Goal: Task Accomplishment & Management: Complete application form

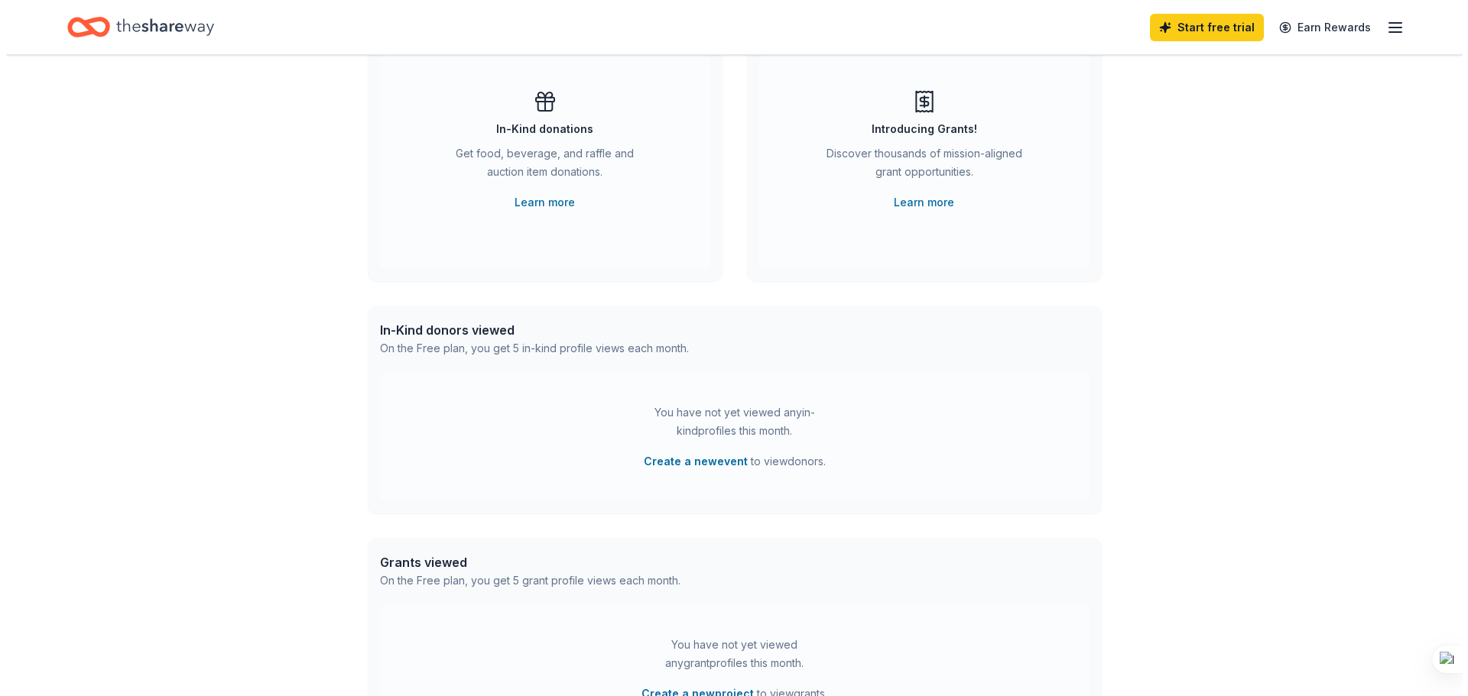
scroll to position [229, 0]
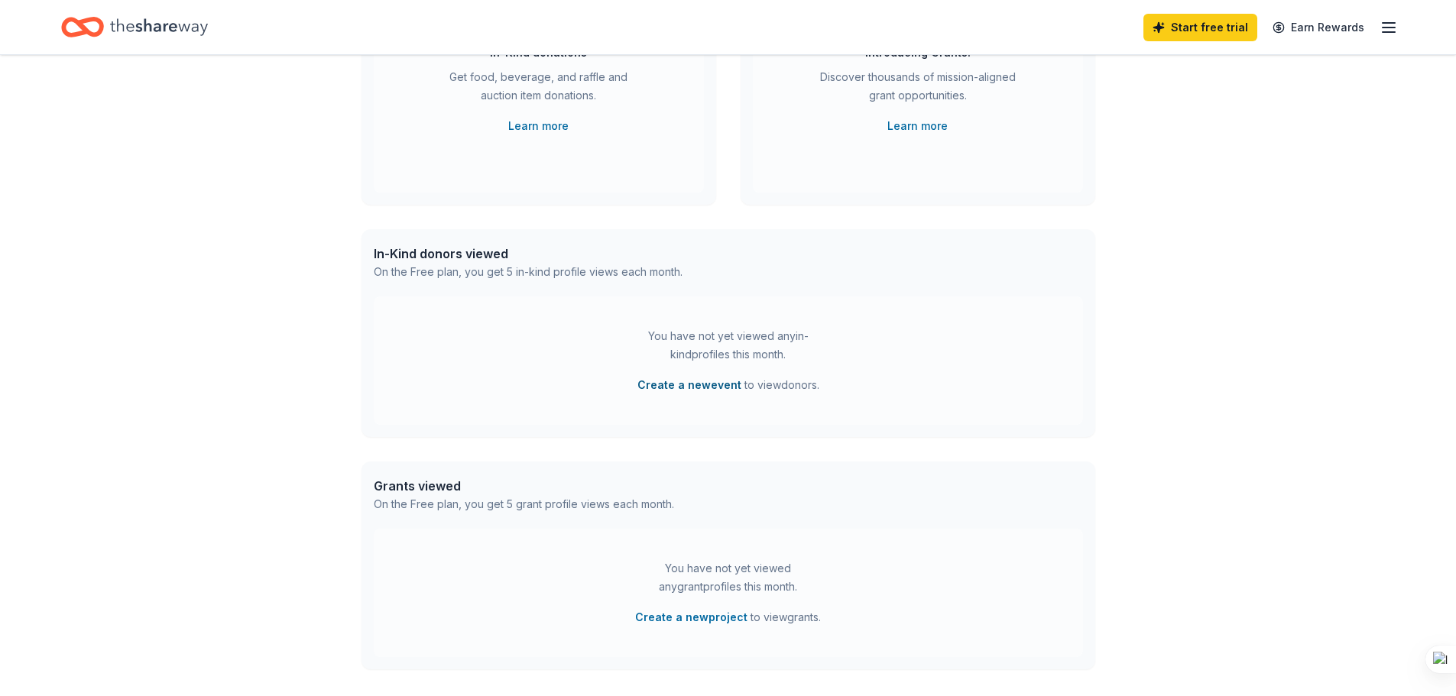
click at [712, 388] on button "Create a new event" at bounding box center [690, 385] width 104 height 18
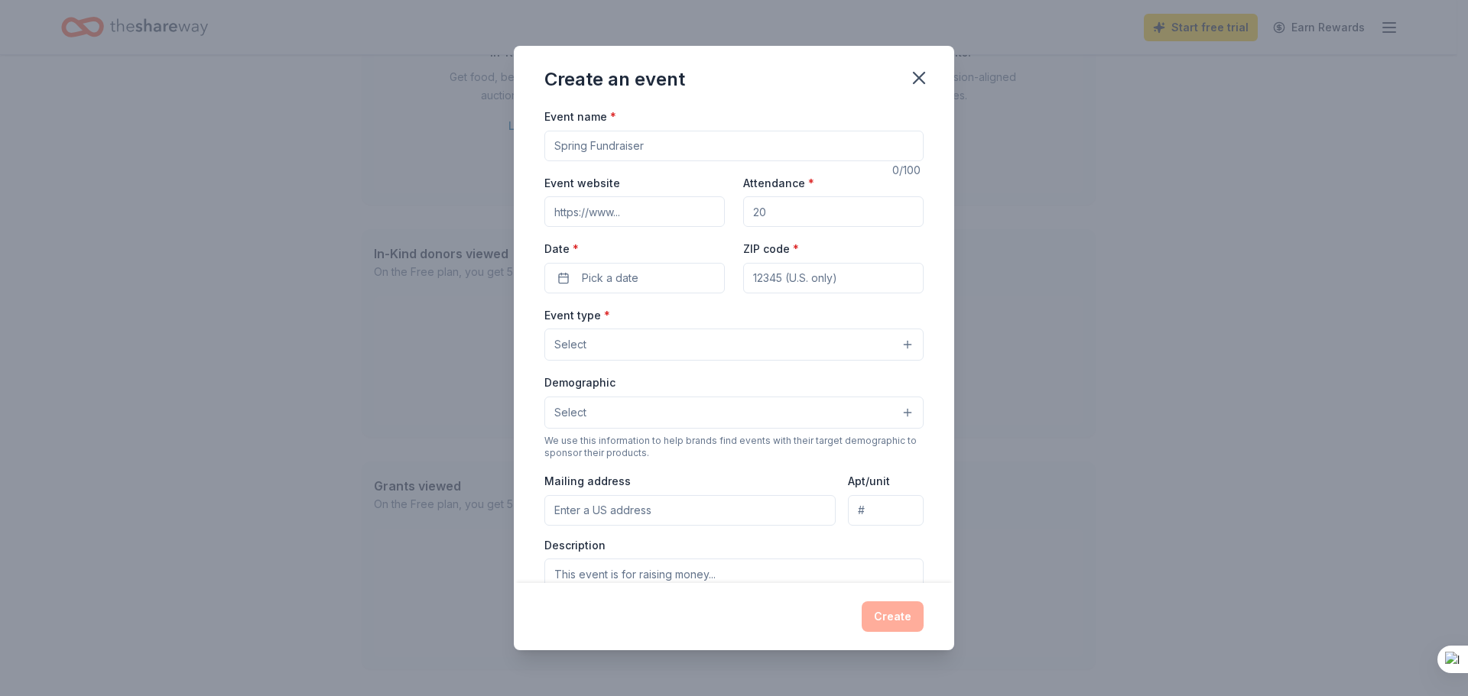
click at [672, 148] on input "Event name *" at bounding box center [733, 146] width 379 height 31
type input "Q"
type input "Long Lake [DEMOGRAPHIC_DATA] Auxiliary Quarter Auction"
click at [813, 219] on input "Attendance *" at bounding box center [833, 211] width 180 height 31
type input "200"
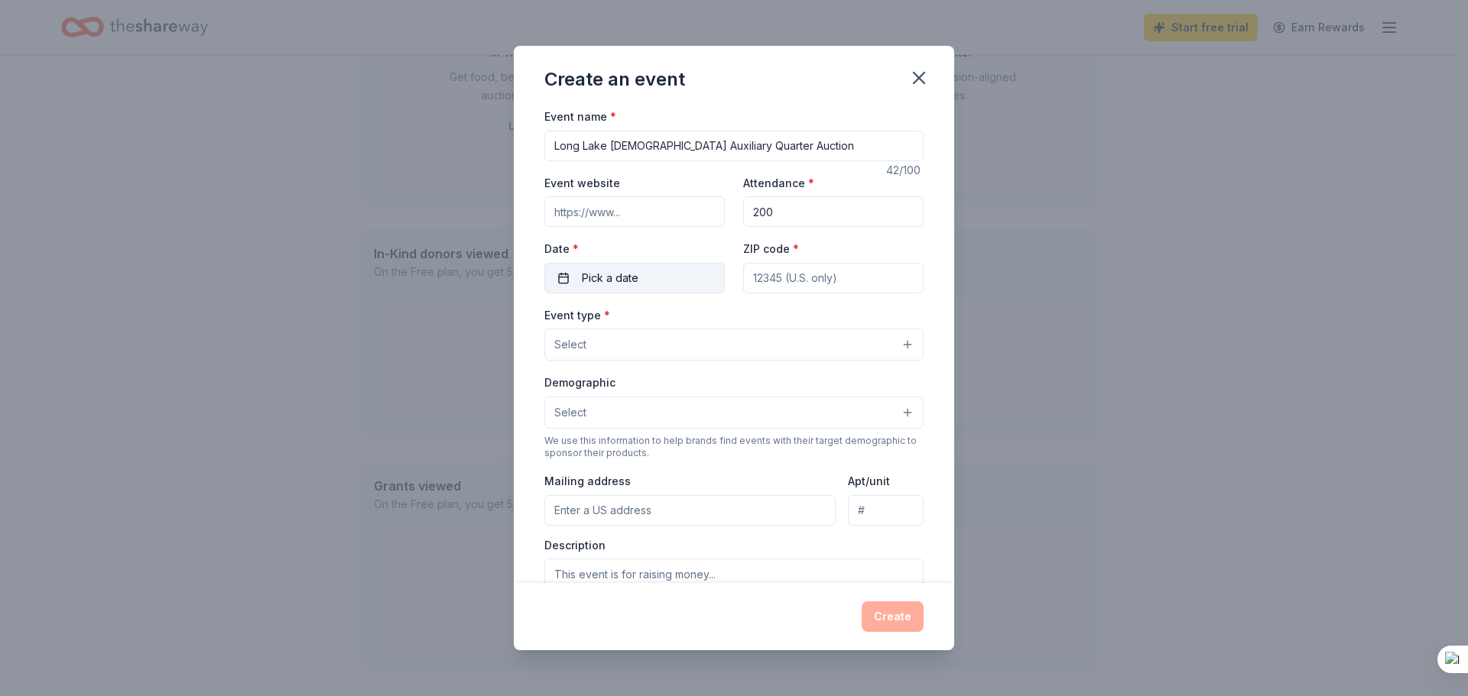
click at [595, 287] on span "Pick a date" at bounding box center [610, 278] width 57 height 18
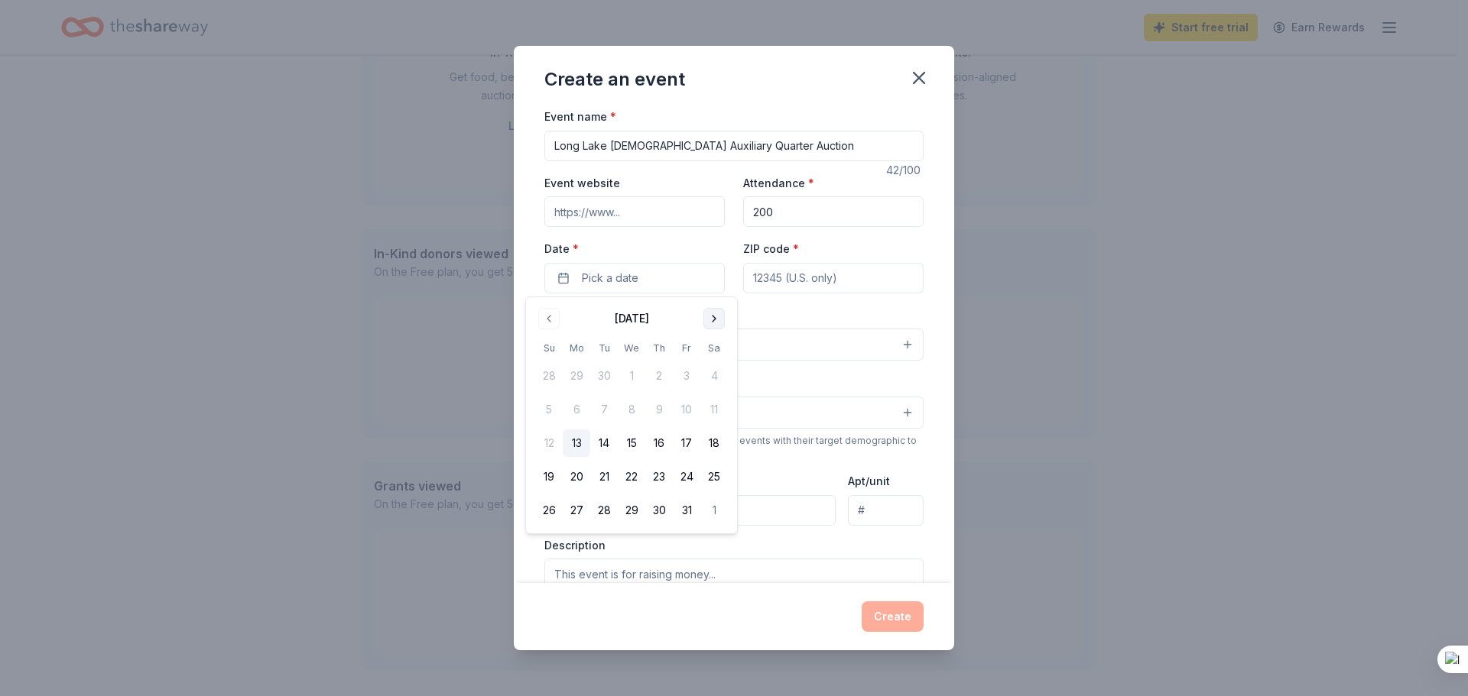
click at [709, 320] on button "Go to next month" at bounding box center [713, 318] width 21 height 21
click at [689, 444] on button "14" at bounding box center [687, 444] width 28 height 28
click at [823, 278] on input "ZIP code *" at bounding box center [833, 278] width 180 height 31
type input "62040"
click at [742, 350] on button "Select" at bounding box center [733, 345] width 379 height 32
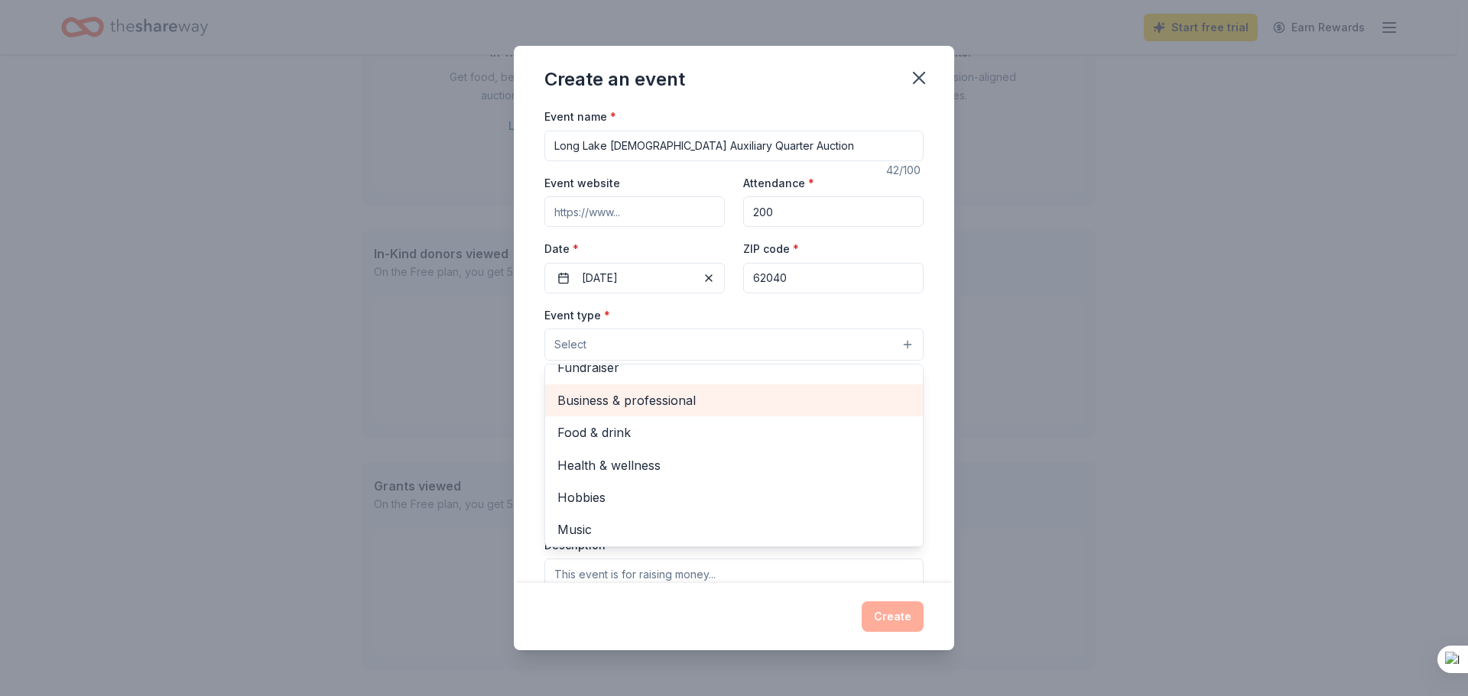
scroll to position [0, 0]
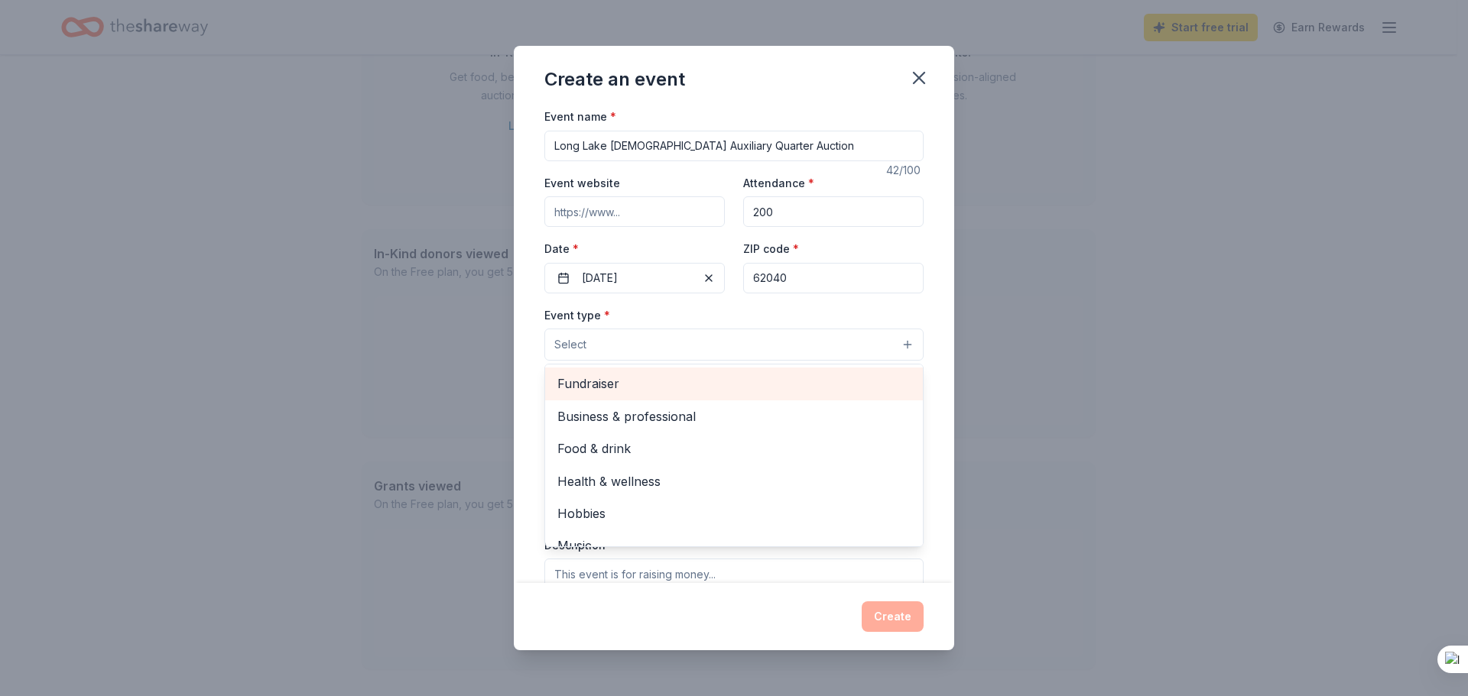
click at [675, 387] on span "Fundraiser" at bounding box center [733, 384] width 353 height 20
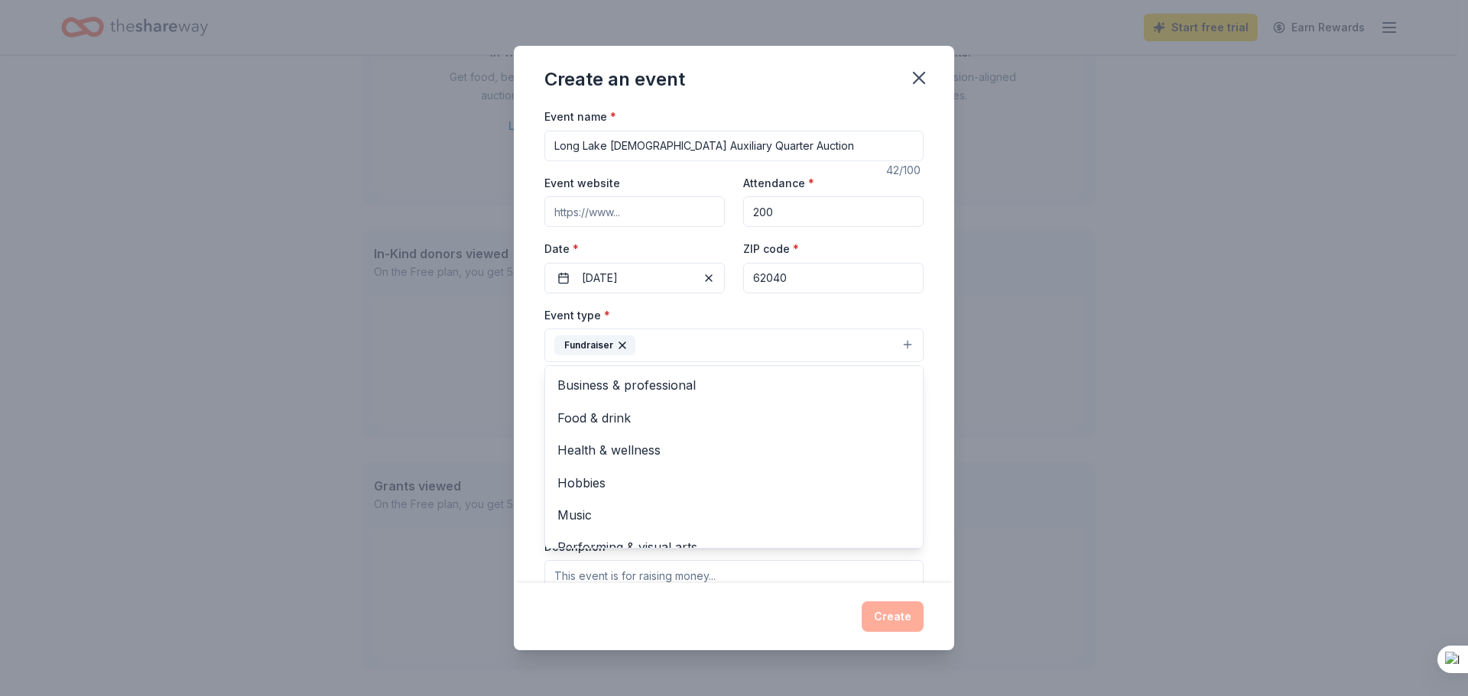
click at [936, 487] on div "Event name * Long Lake Ladies Auxiliary Quarter Auction 42 /100 Event website A…" at bounding box center [734, 345] width 440 height 476
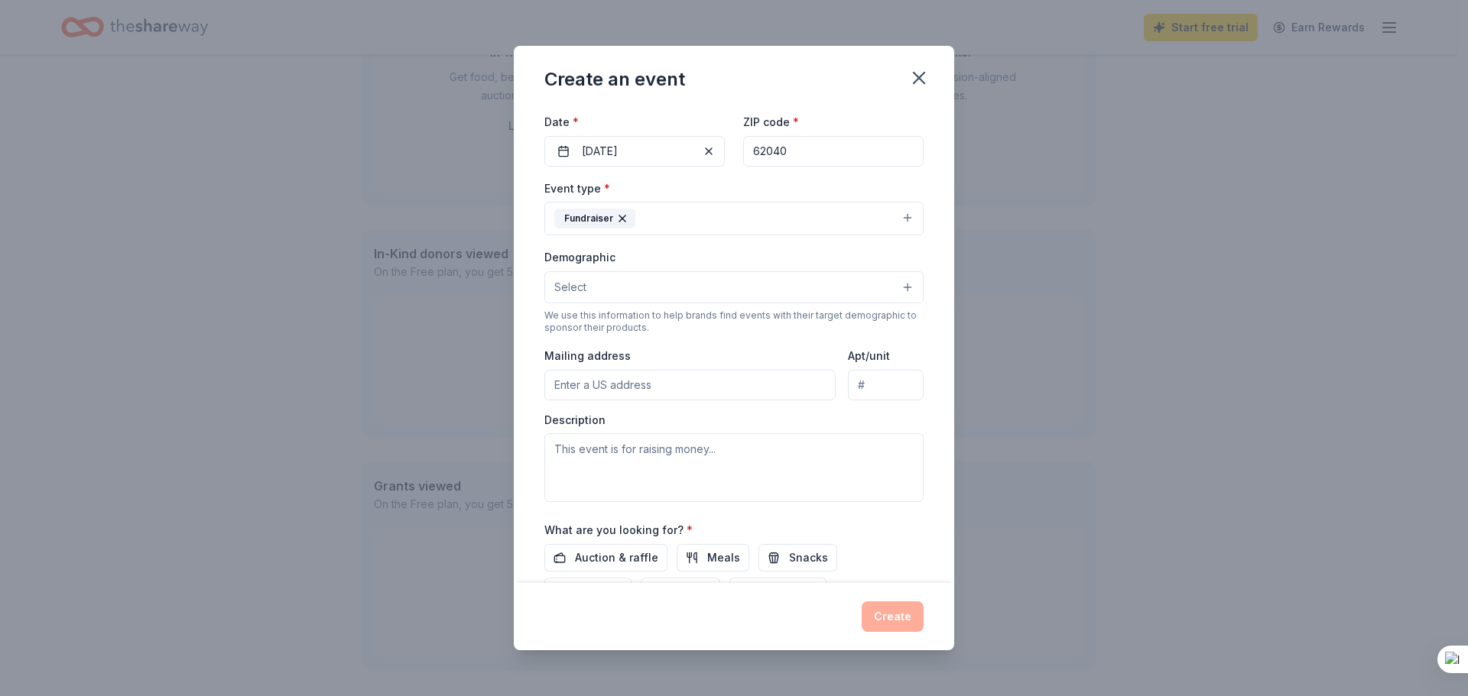
scroll to position [153, 0]
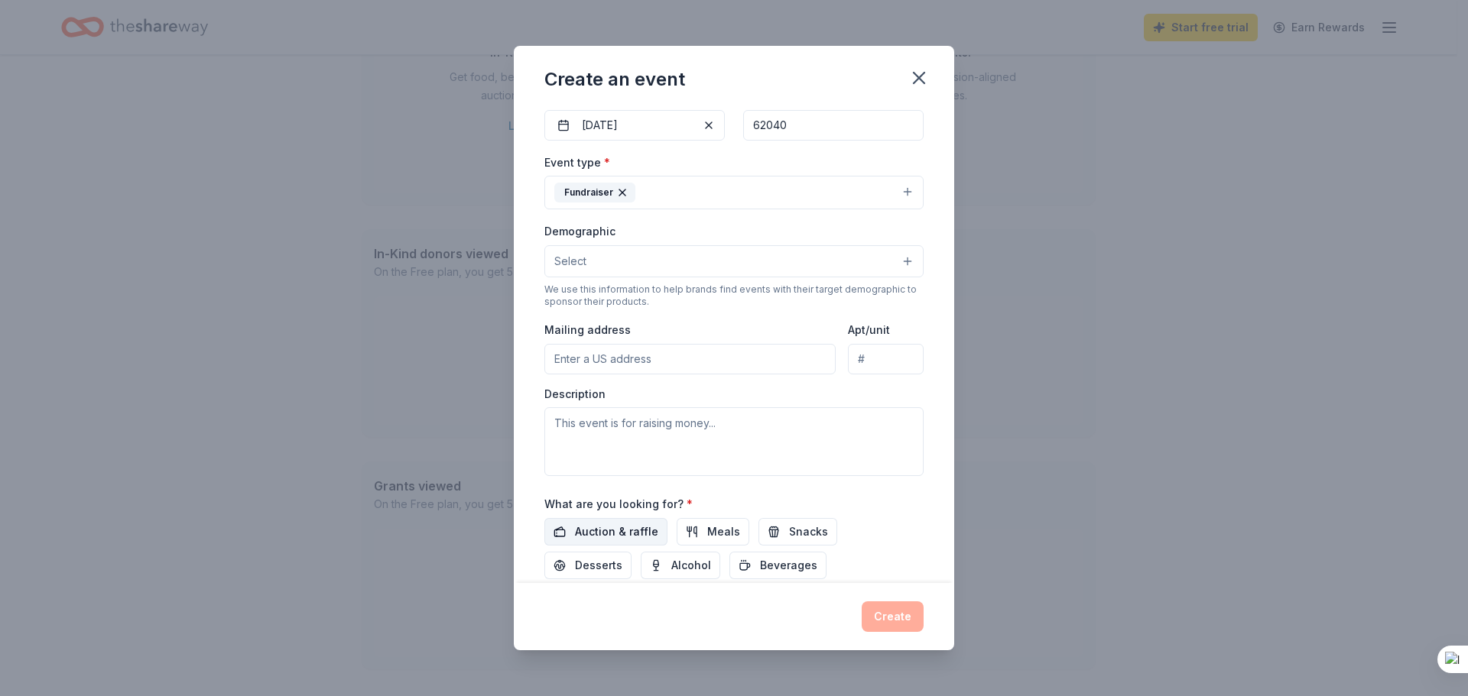
click at [628, 533] on span "Auction & raffle" at bounding box center [616, 532] width 83 height 18
click at [694, 436] on textarea at bounding box center [733, 441] width 379 height 69
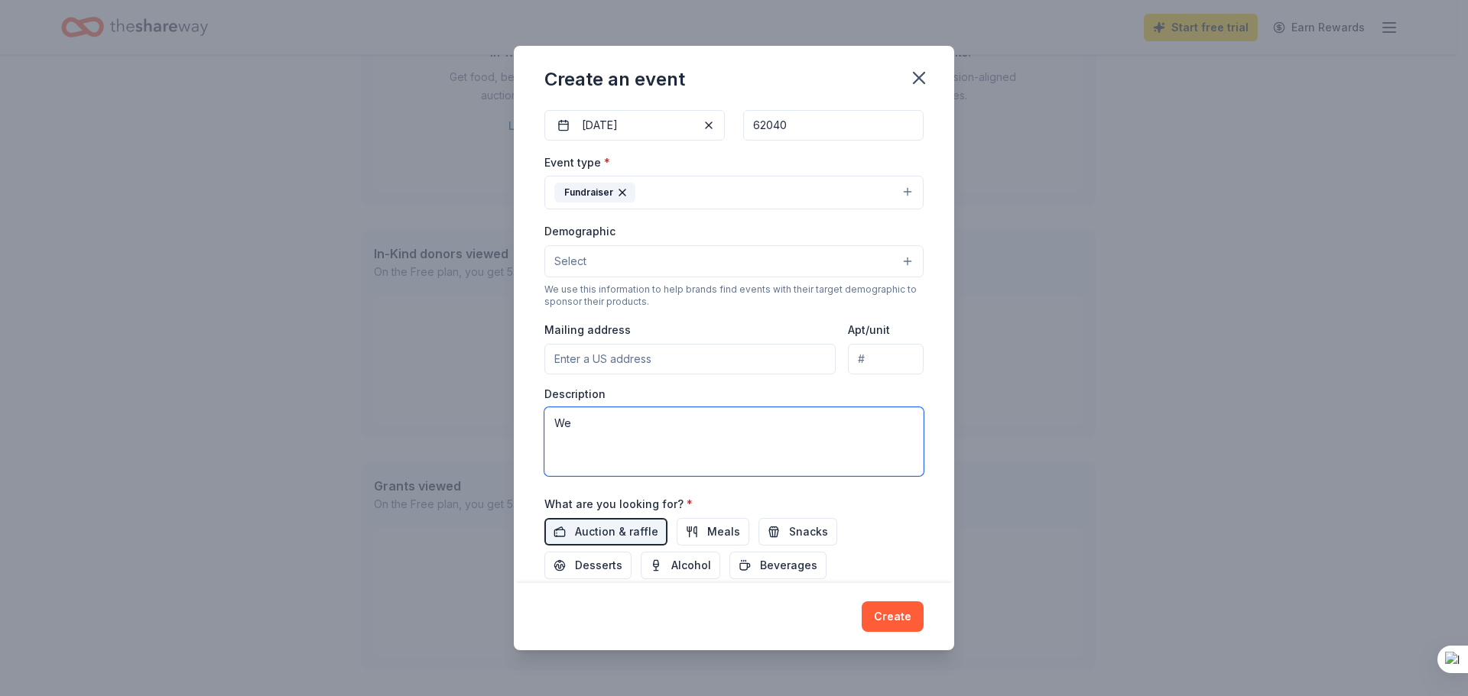
type textarea "W"
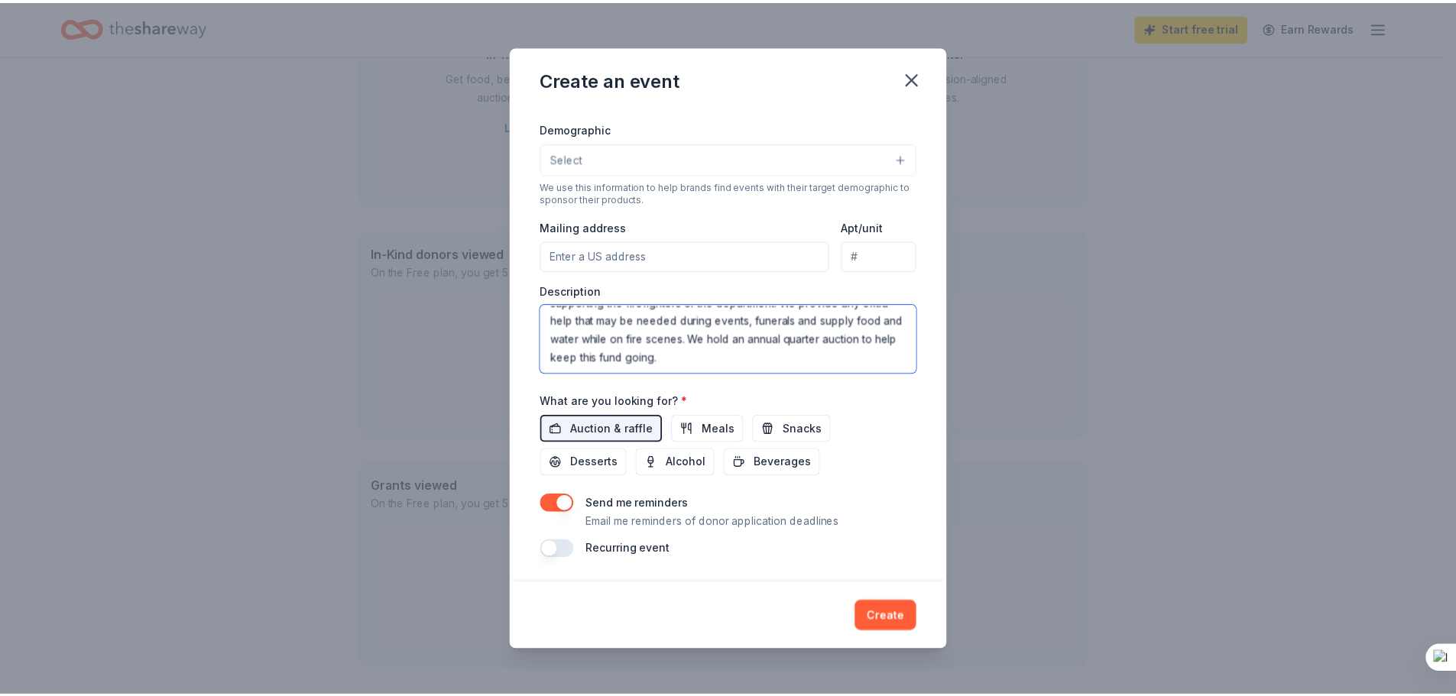
scroll to position [0, 0]
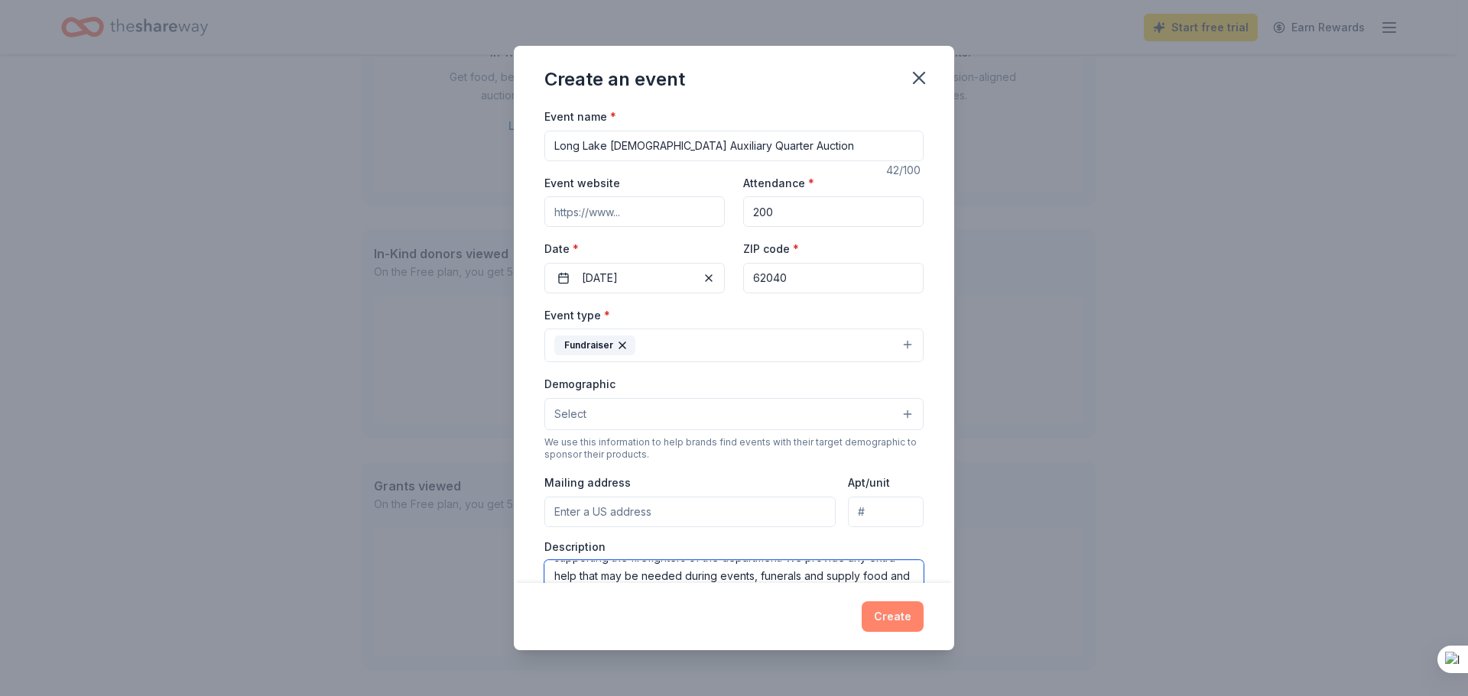
type textarea "The LLVFD [DEMOGRAPHIC_DATA] Auxiliary is a nonprofit organization supporting t…"
click at [913, 625] on button "Create" at bounding box center [893, 617] width 62 height 31
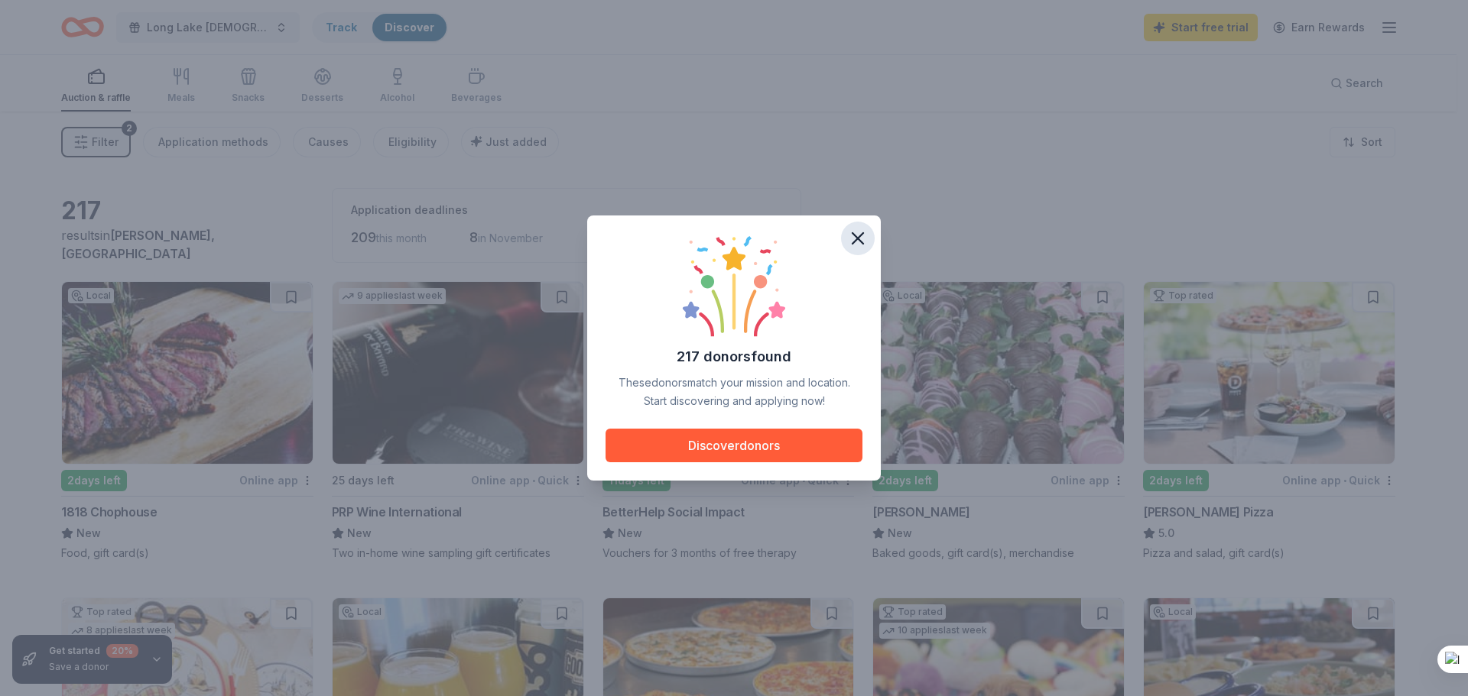
click at [865, 236] on icon "button" at bounding box center [857, 238] width 21 height 21
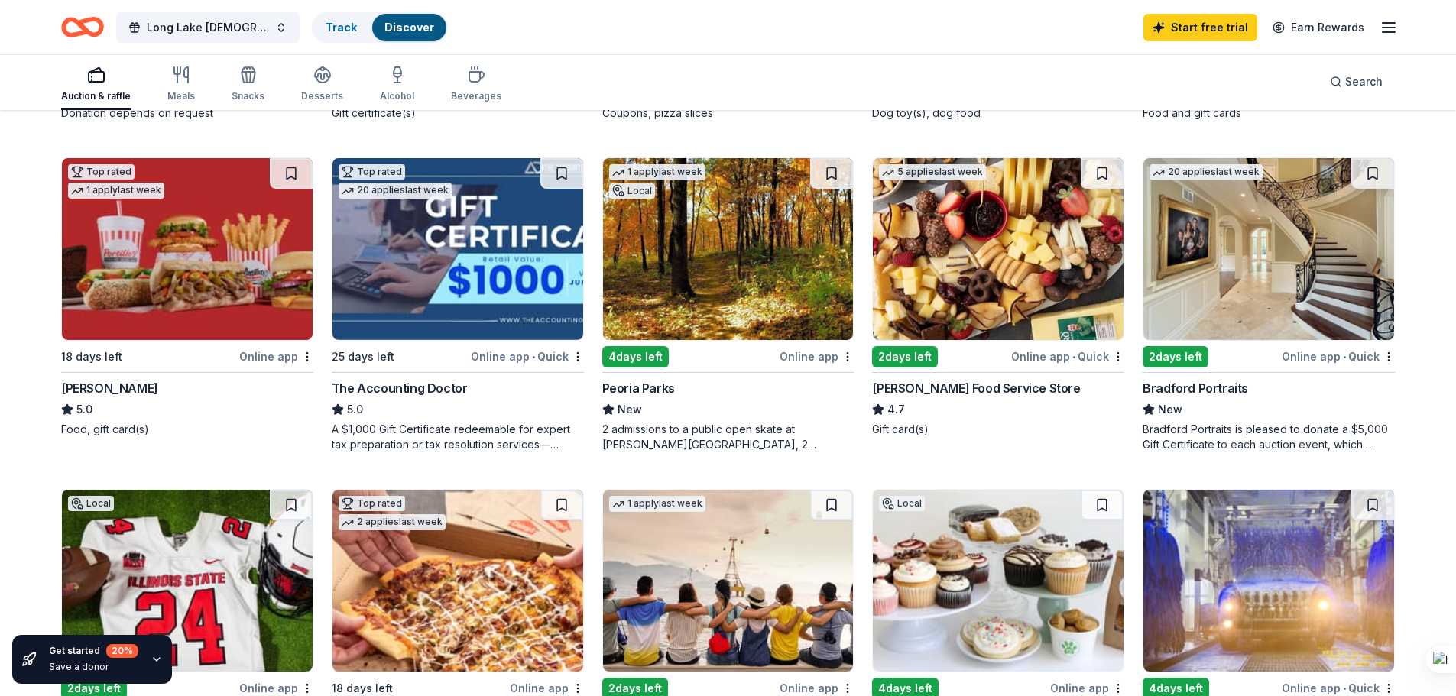
scroll to position [764, 0]
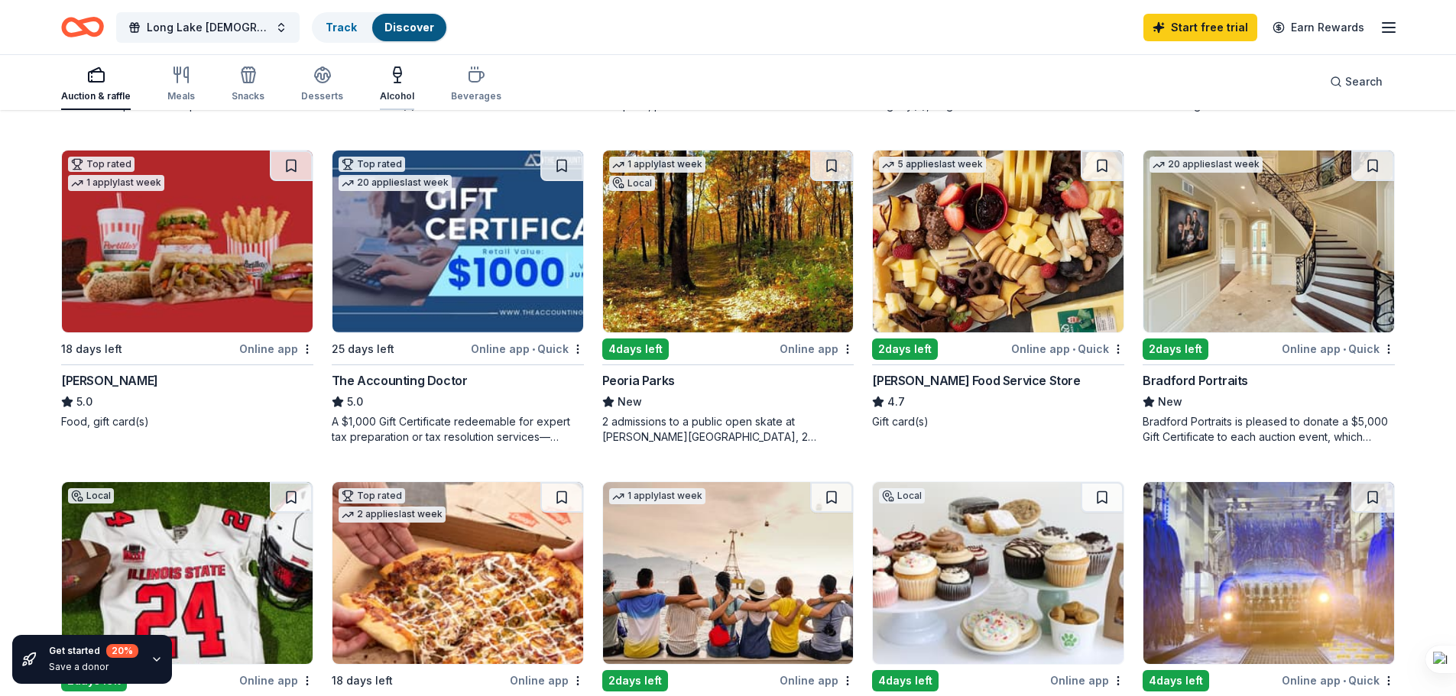
click at [391, 80] on icon "button" at bounding box center [397, 75] width 18 height 18
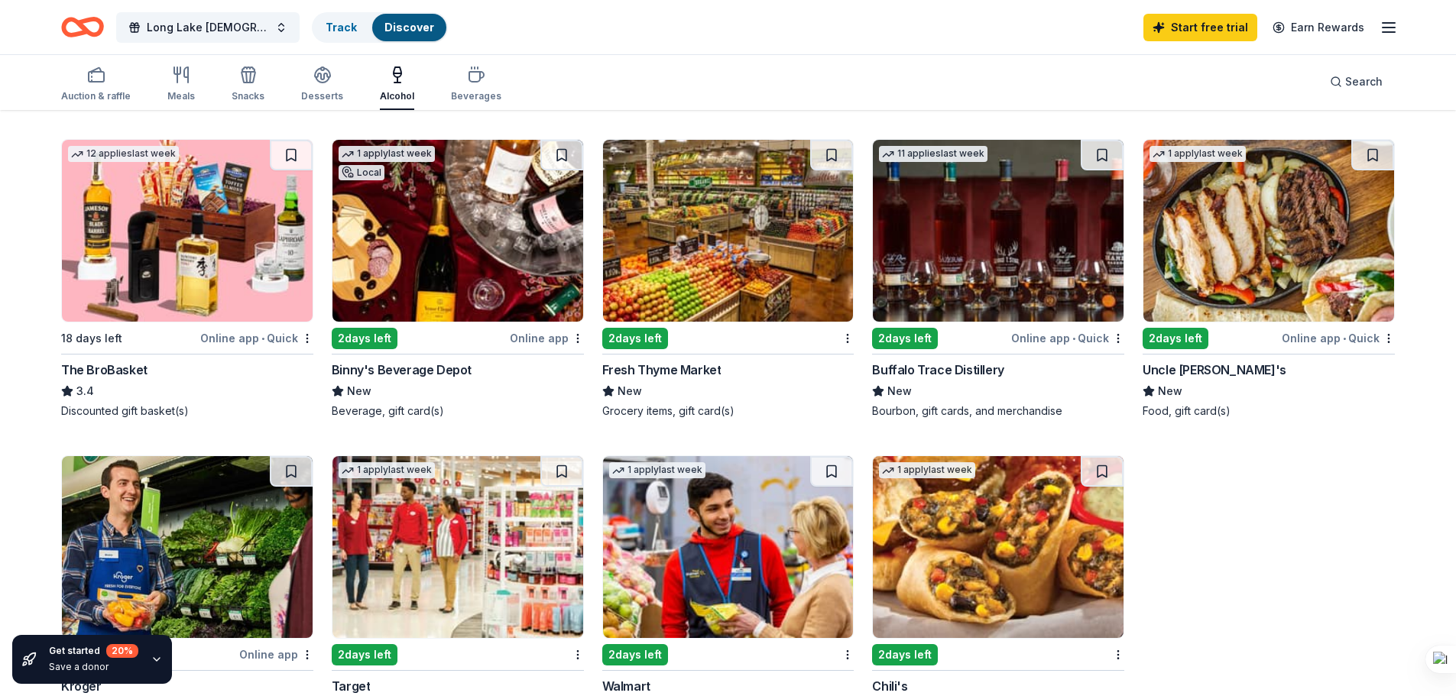
scroll to position [382, 0]
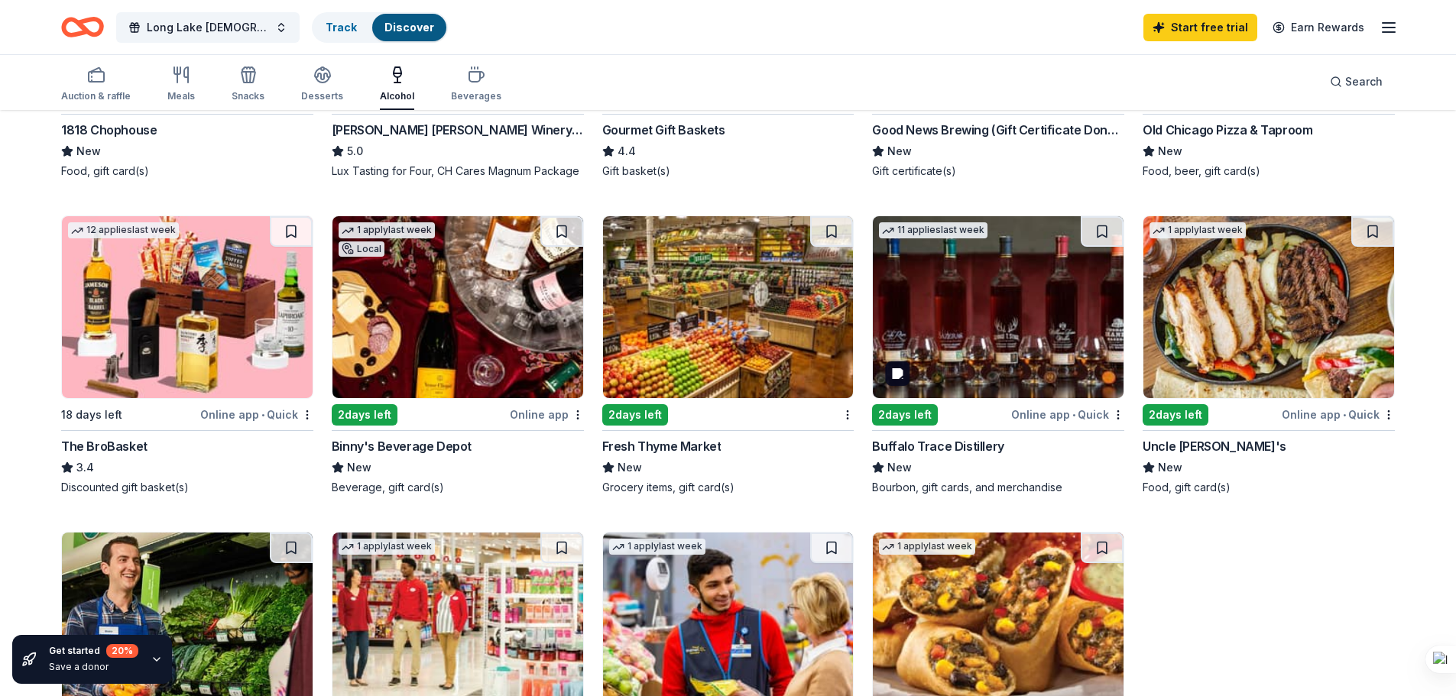
click at [982, 339] on img at bounding box center [998, 307] width 251 height 182
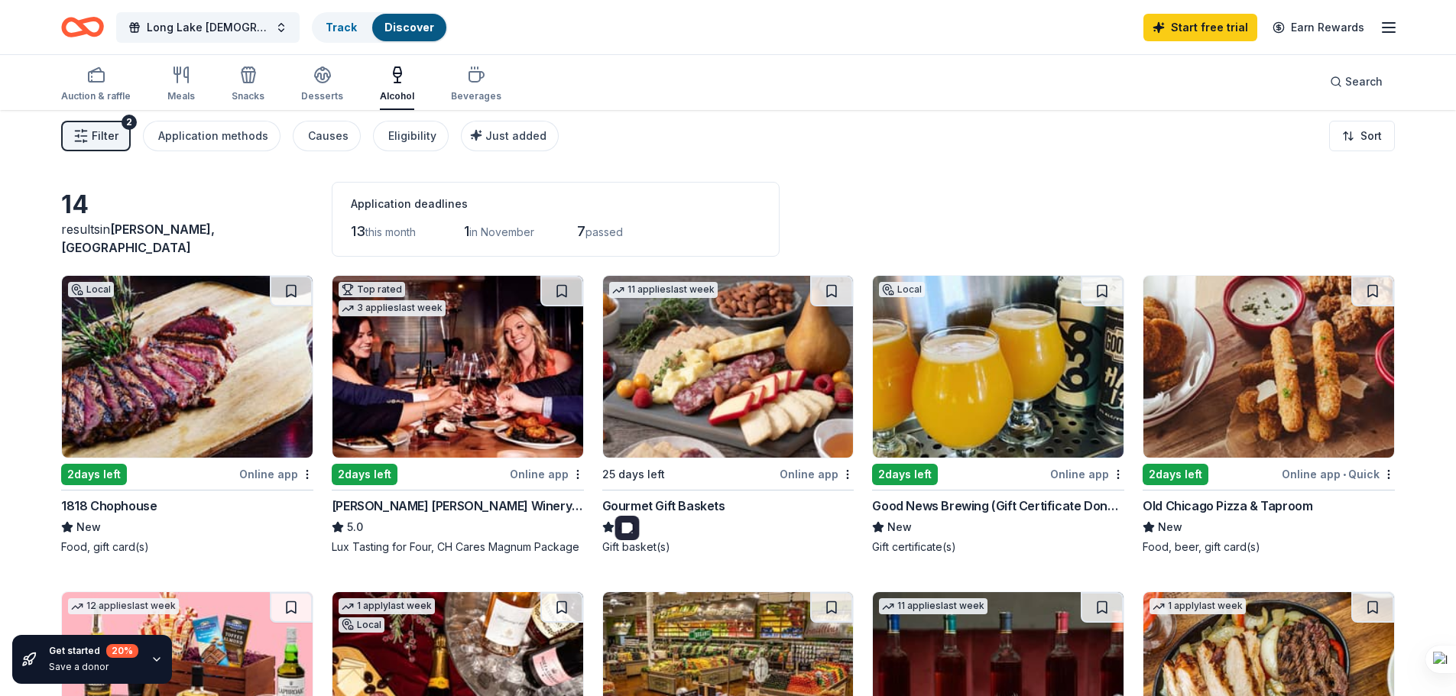
scroll to position [0, 0]
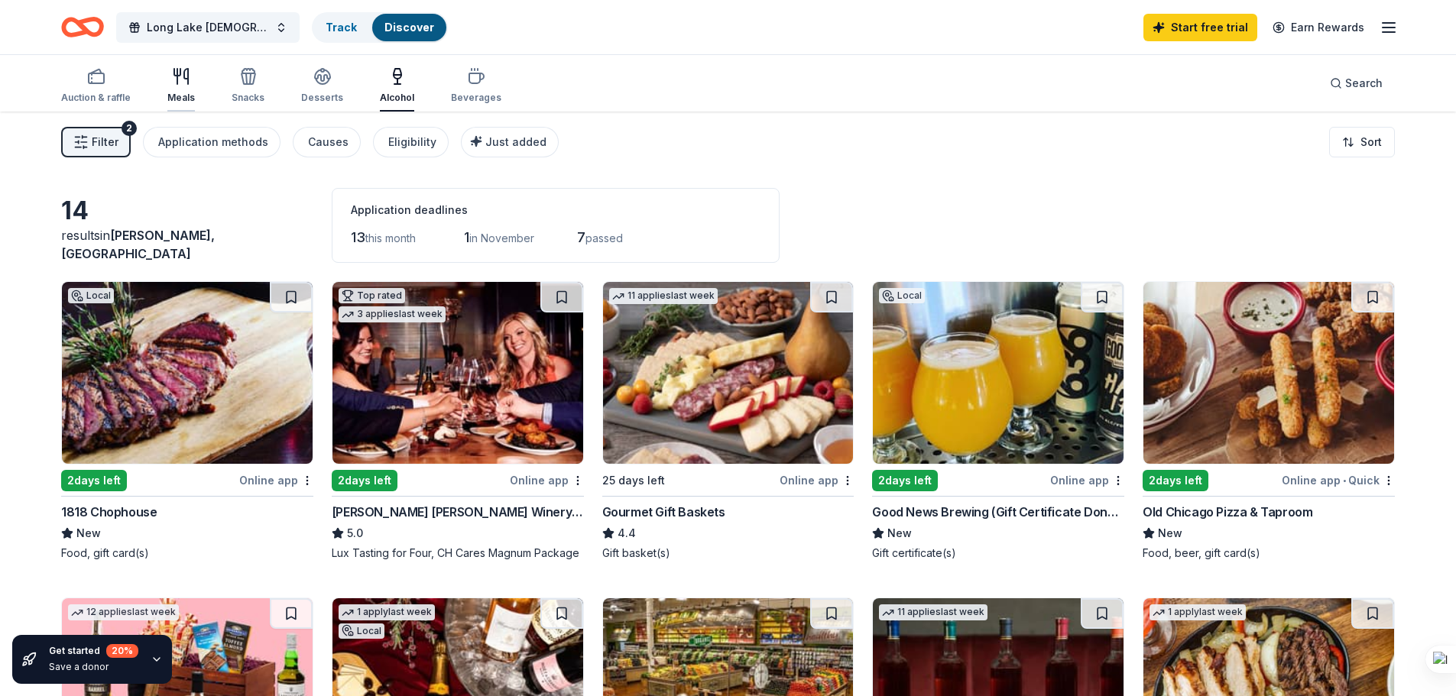
click at [177, 82] on icon "button" at bounding box center [177, 76] width 0 height 15
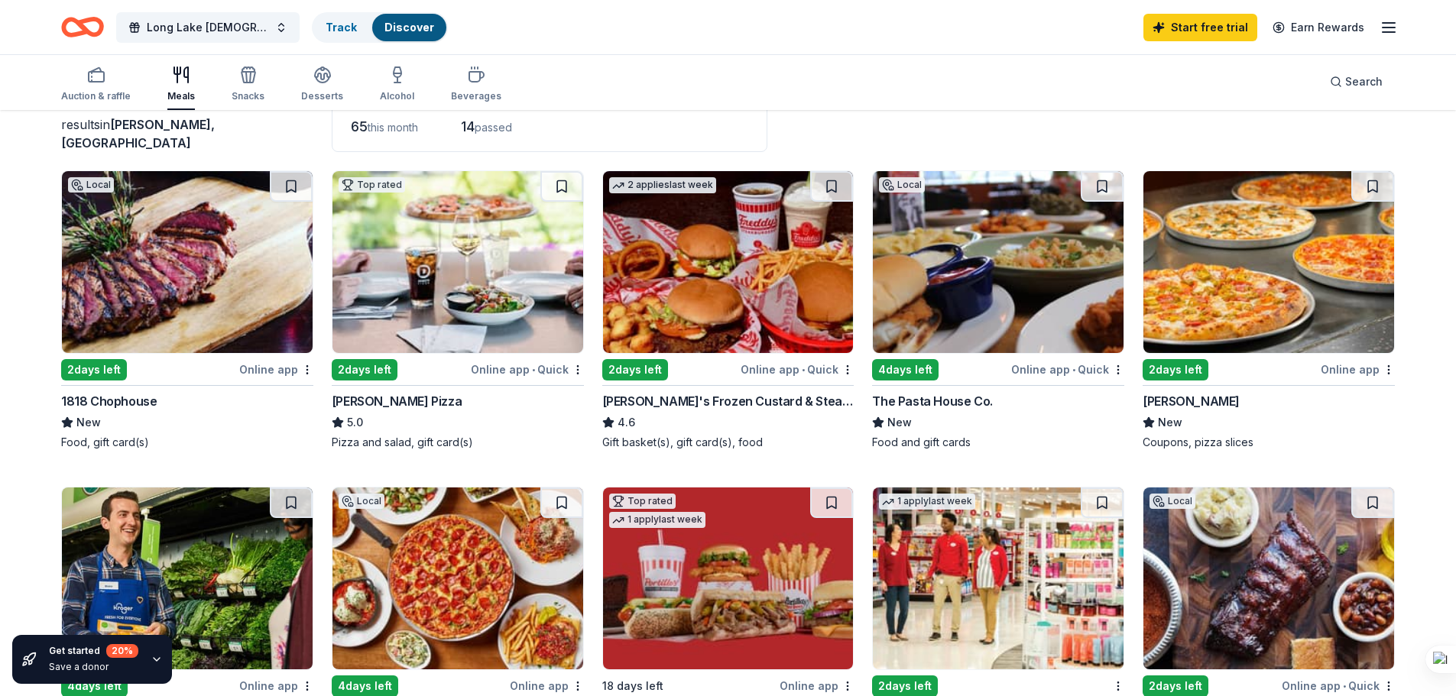
scroll to position [76, 0]
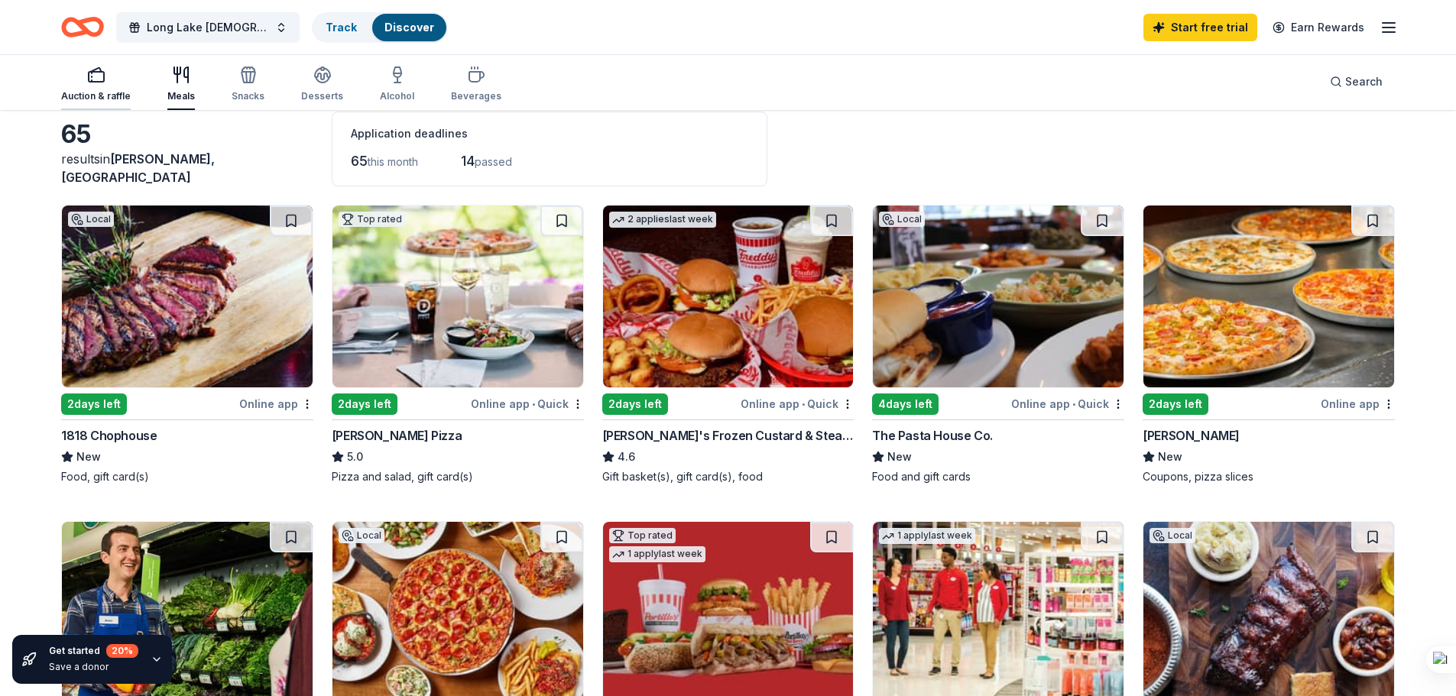
click at [87, 73] on icon "button" at bounding box center [96, 75] width 18 height 18
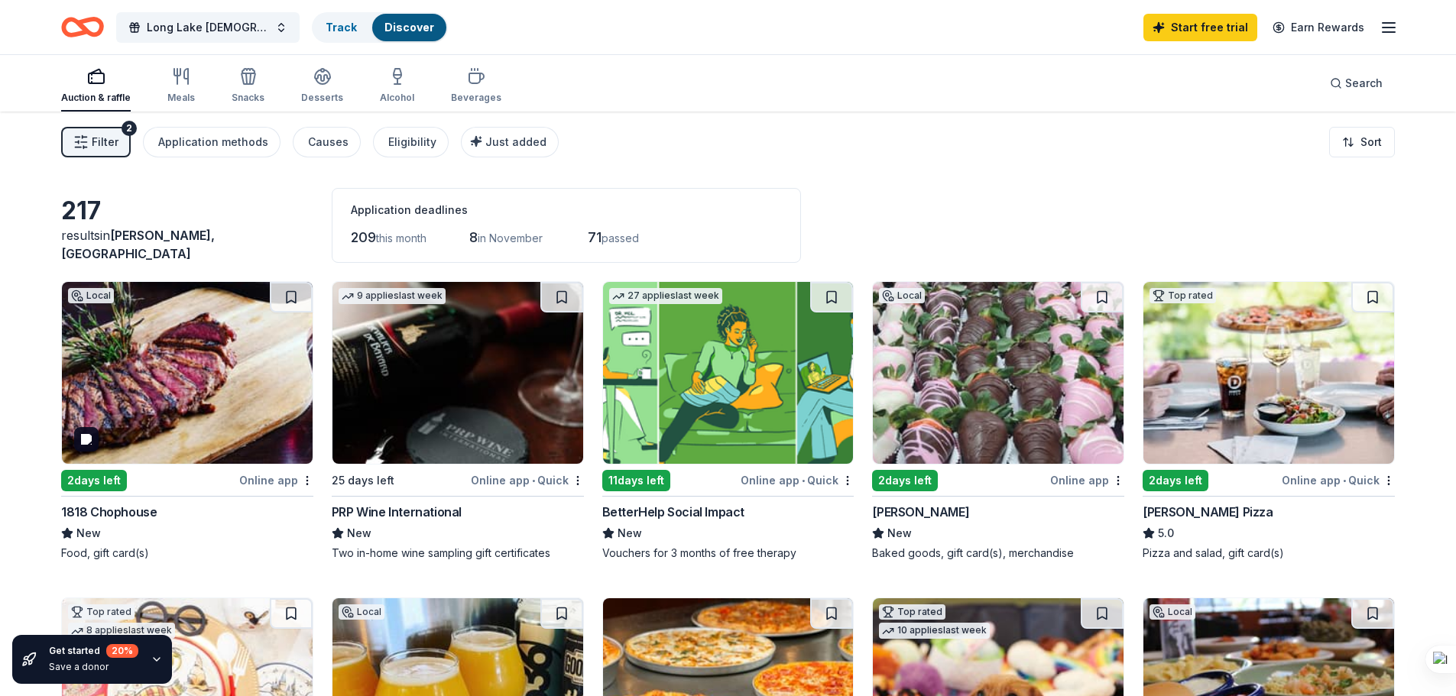
click at [183, 372] on img at bounding box center [187, 373] width 251 height 182
click at [183, 82] on icon "button" at bounding box center [181, 76] width 18 height 18
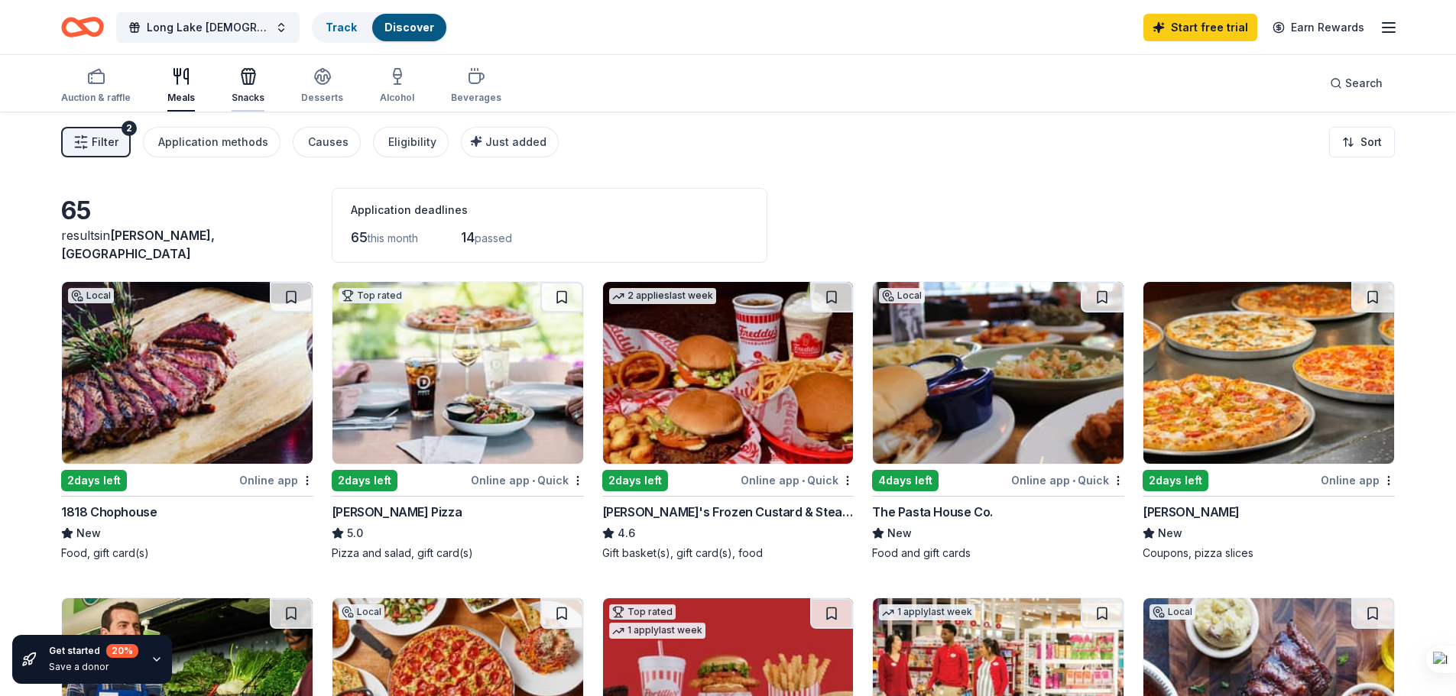
click at [255, 89] on div "Snacks" at bounding box center [248, 85] width 33 height 37
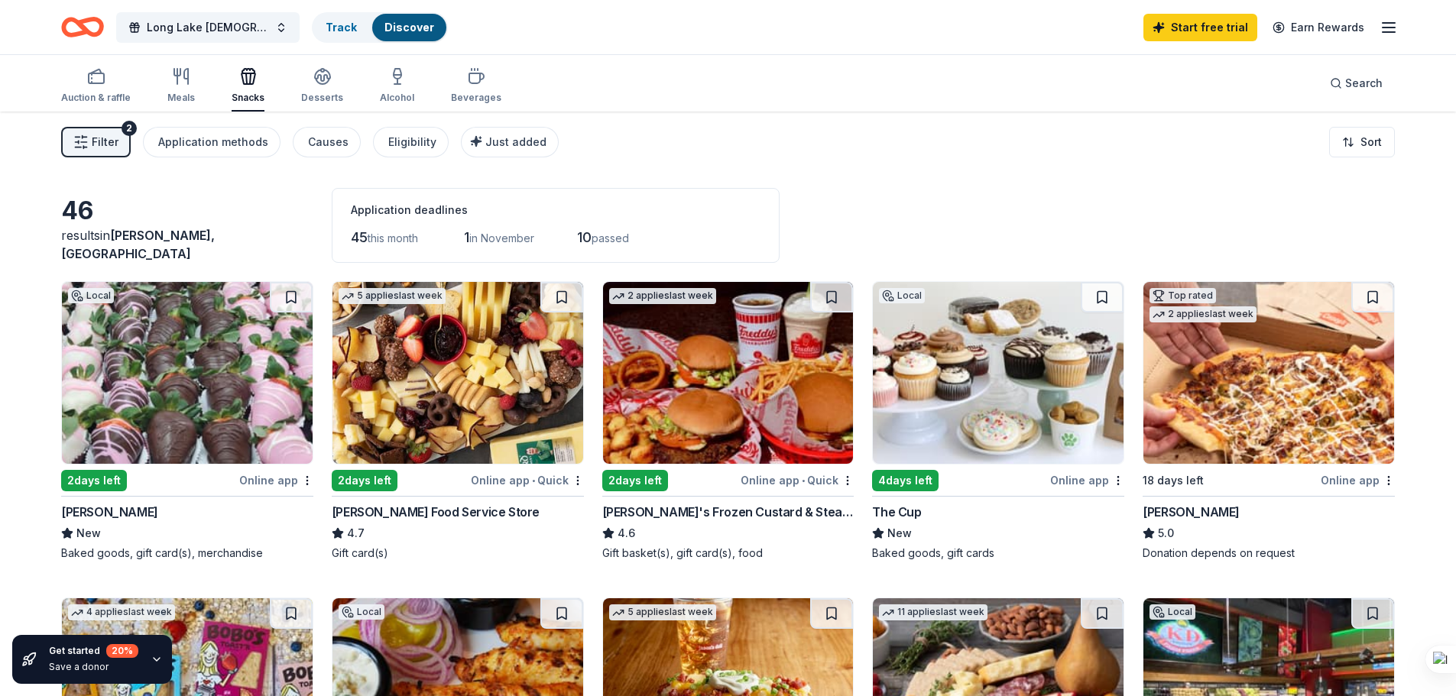
click at [294, 71] on div "Auction & raffle Meals Snacks Desserts Alcohol Beverages" at bounding box center [281, 86] width 440 height 50
click at [313, 70] on icon "button" at bounding box center [322, 76] width 18 height 18
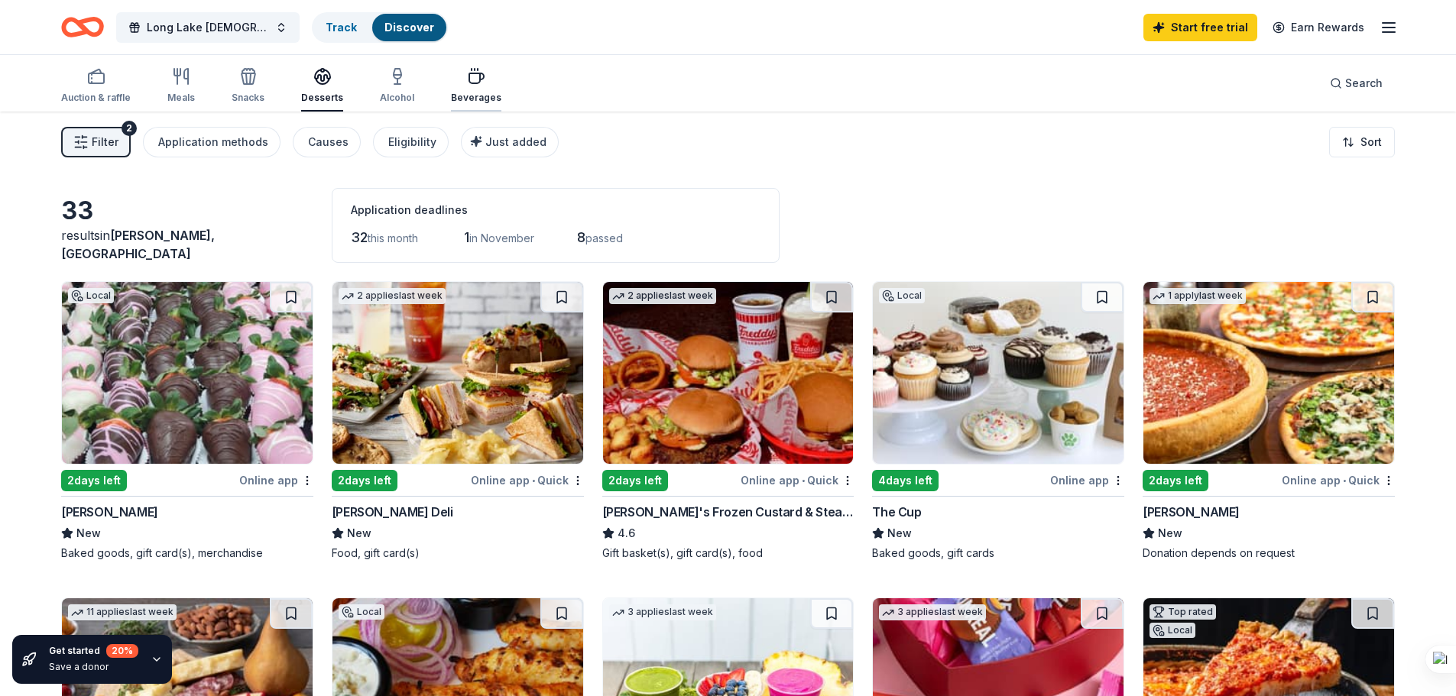
click at [467, 77] on icon "button" at bounding box center [476, 76] width 18 height 18
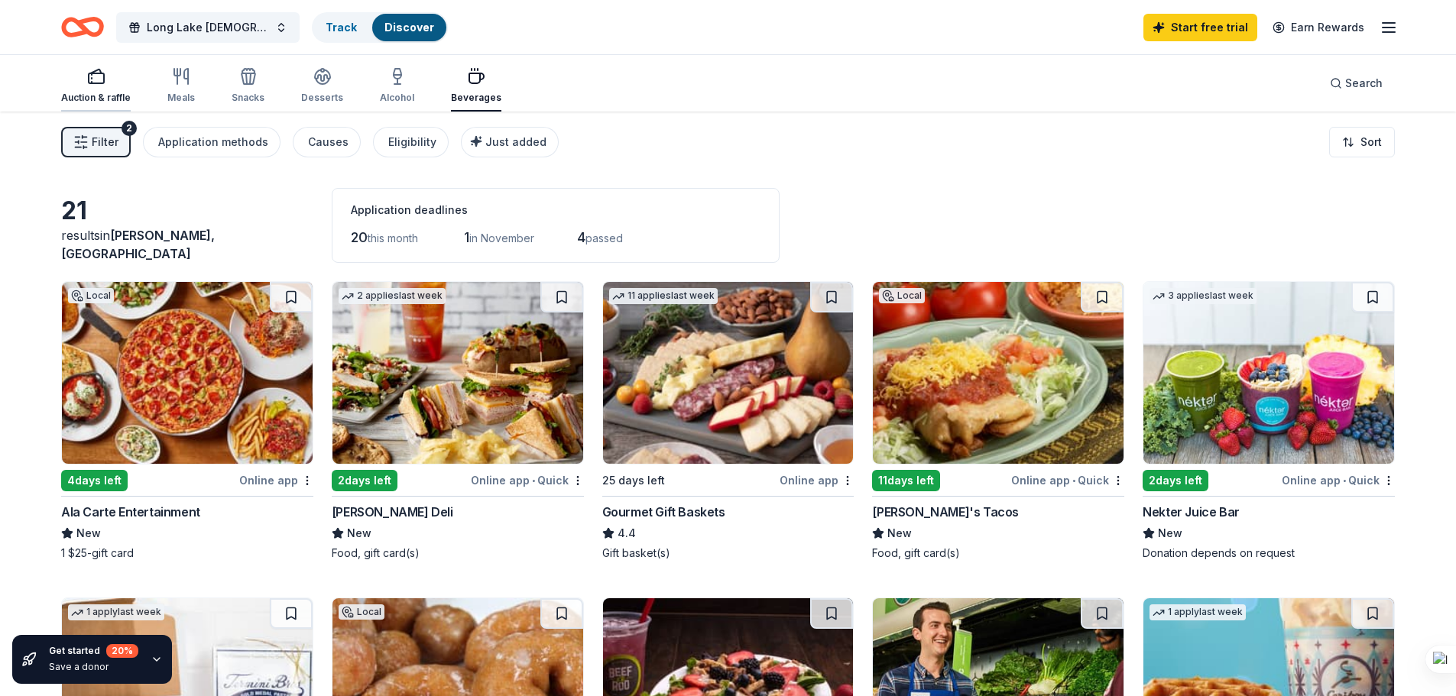
click at [90, 80] on icon "button" at bounding box center [96, 76] width 18 height 18
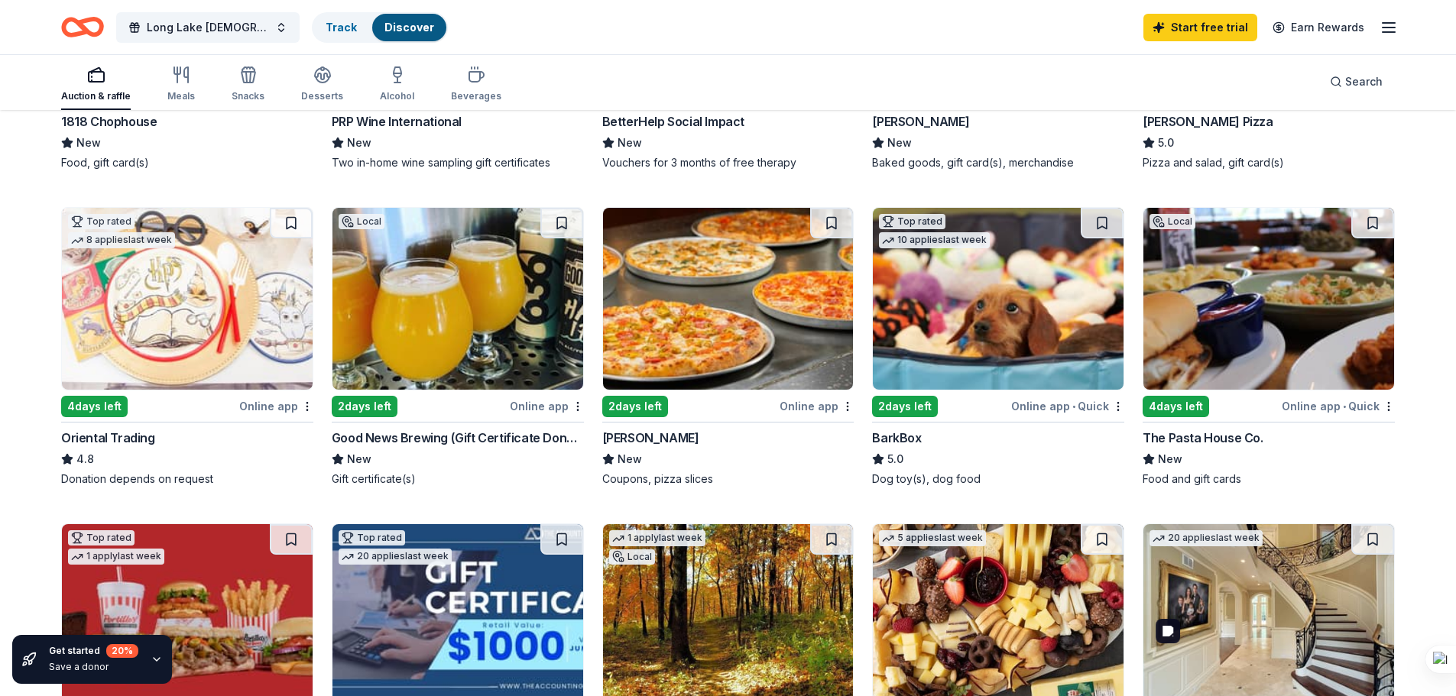
scroll to position [382, 0]
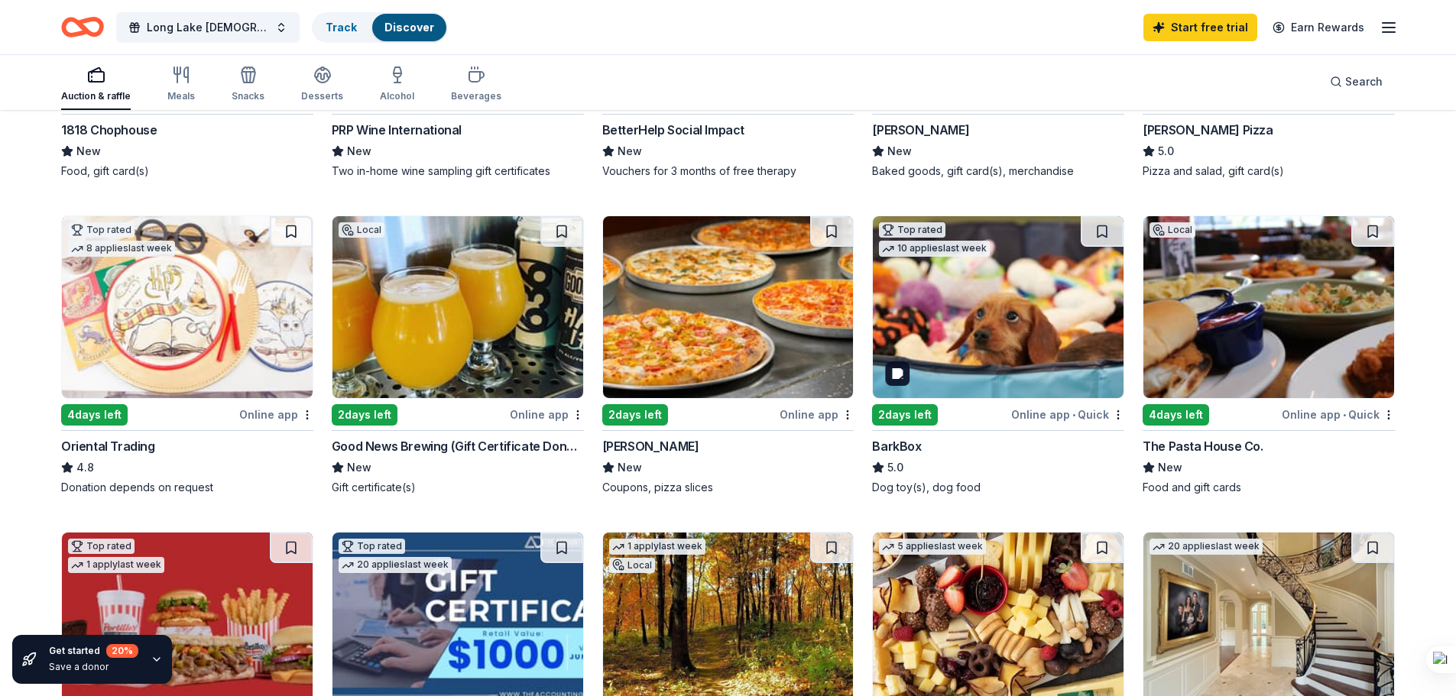
click at [1038, 320] on img at bounding box center [998, 307] width 251 height 182
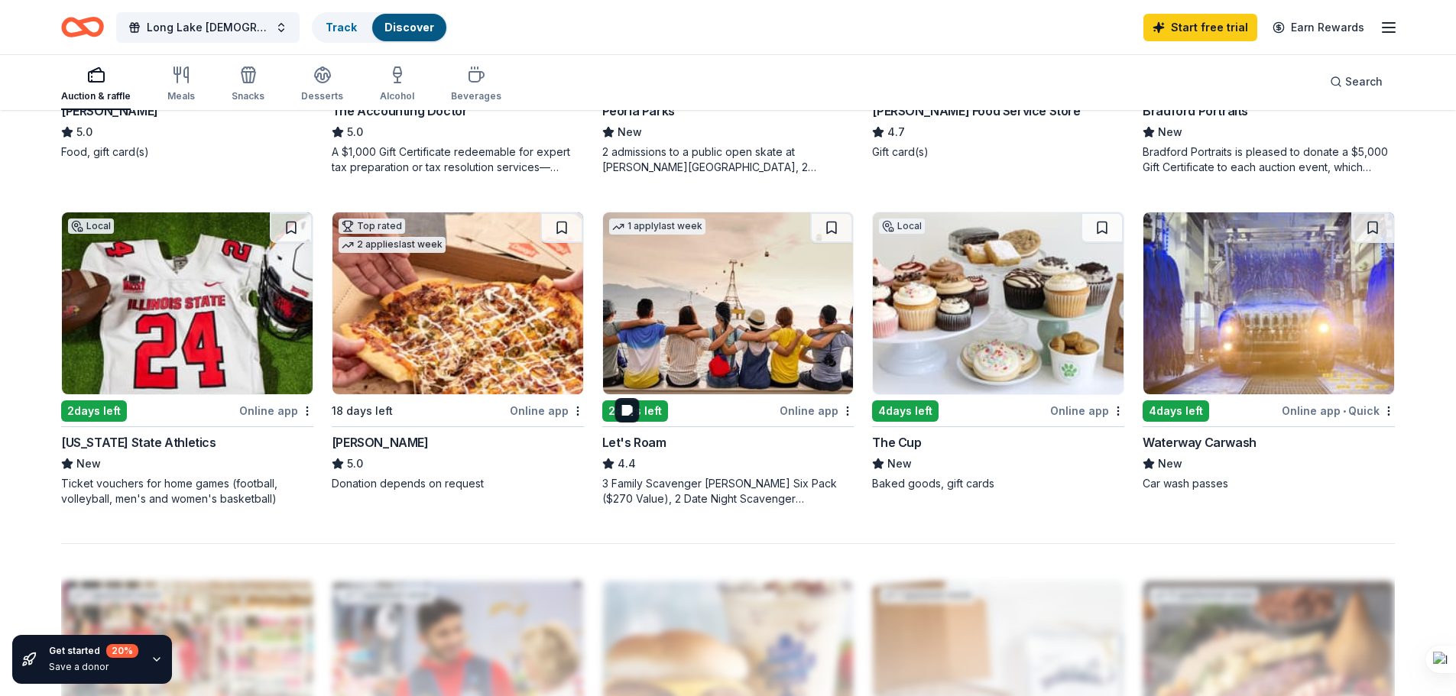
scroll to position [1070, 0]
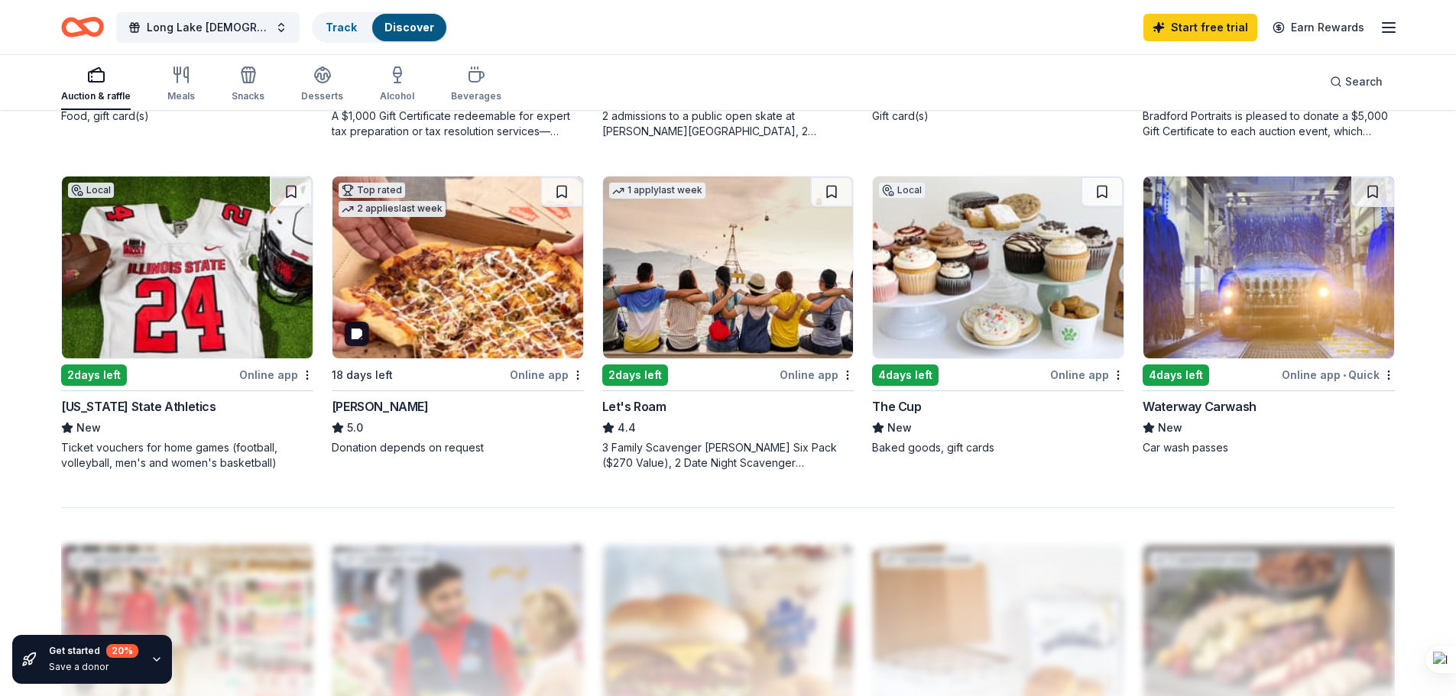
click at [453, 284] on img at bounding box center [458, 268] width 251 height 182
click at [1267, 323] on img at bounding box center [1269, 268] width 251 height 182
click at [203, 307] on img at bounding box center [187, 268] width 251 height 182
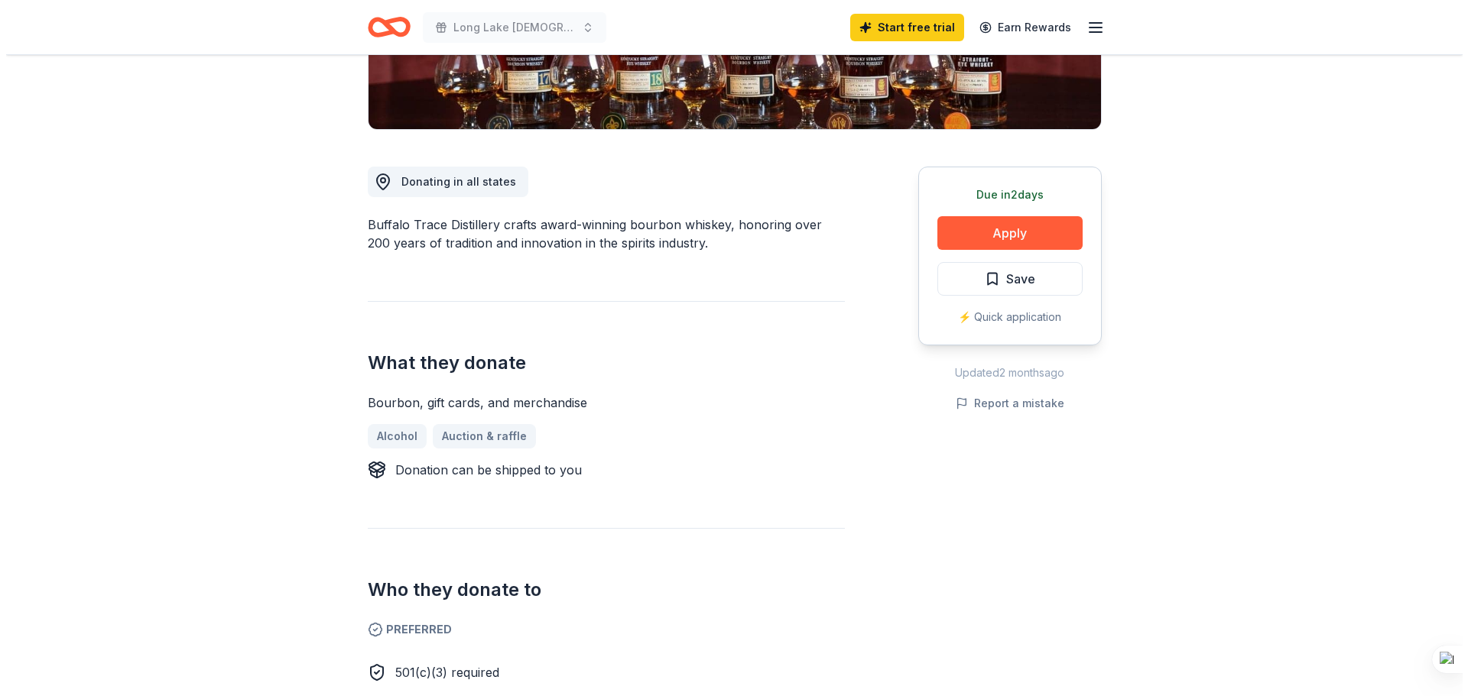
scroll to position [306, 0]
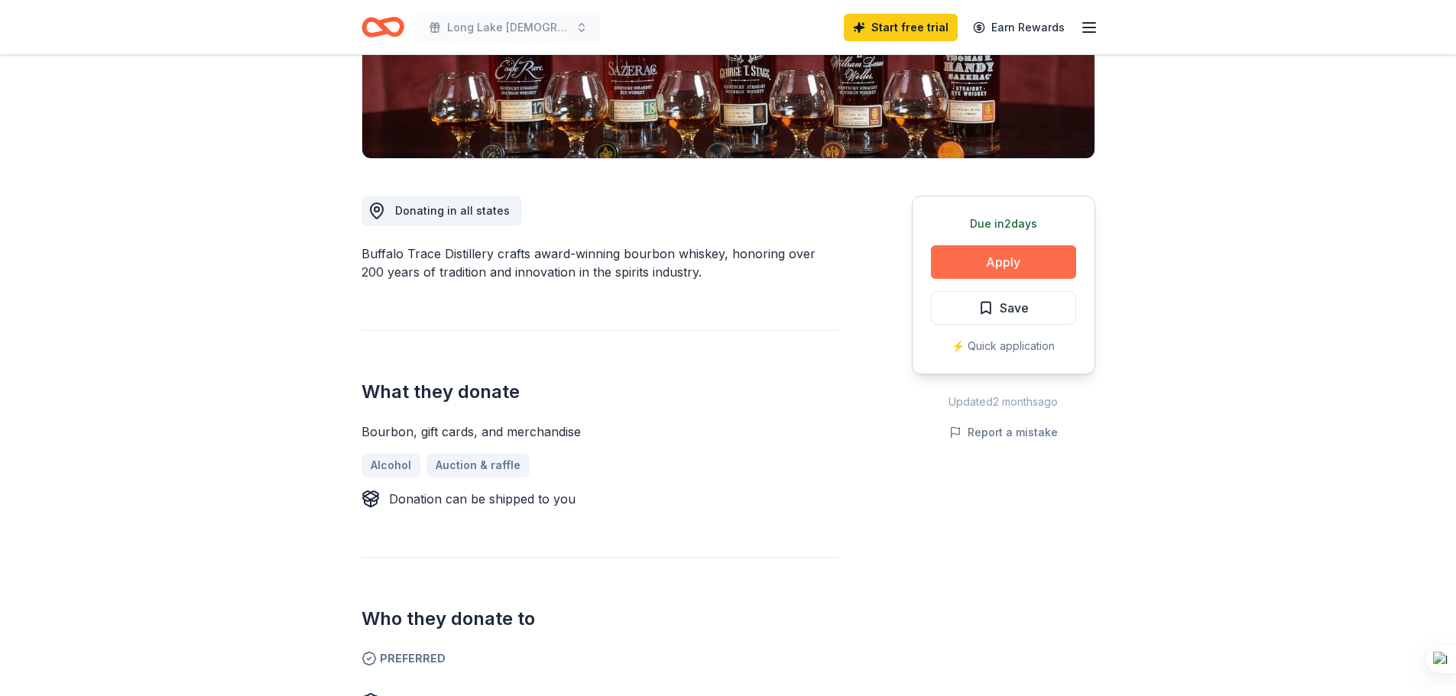
click at [1015, 261] on button "Apply" at bounding box center [1003, 262] width 145 height 34
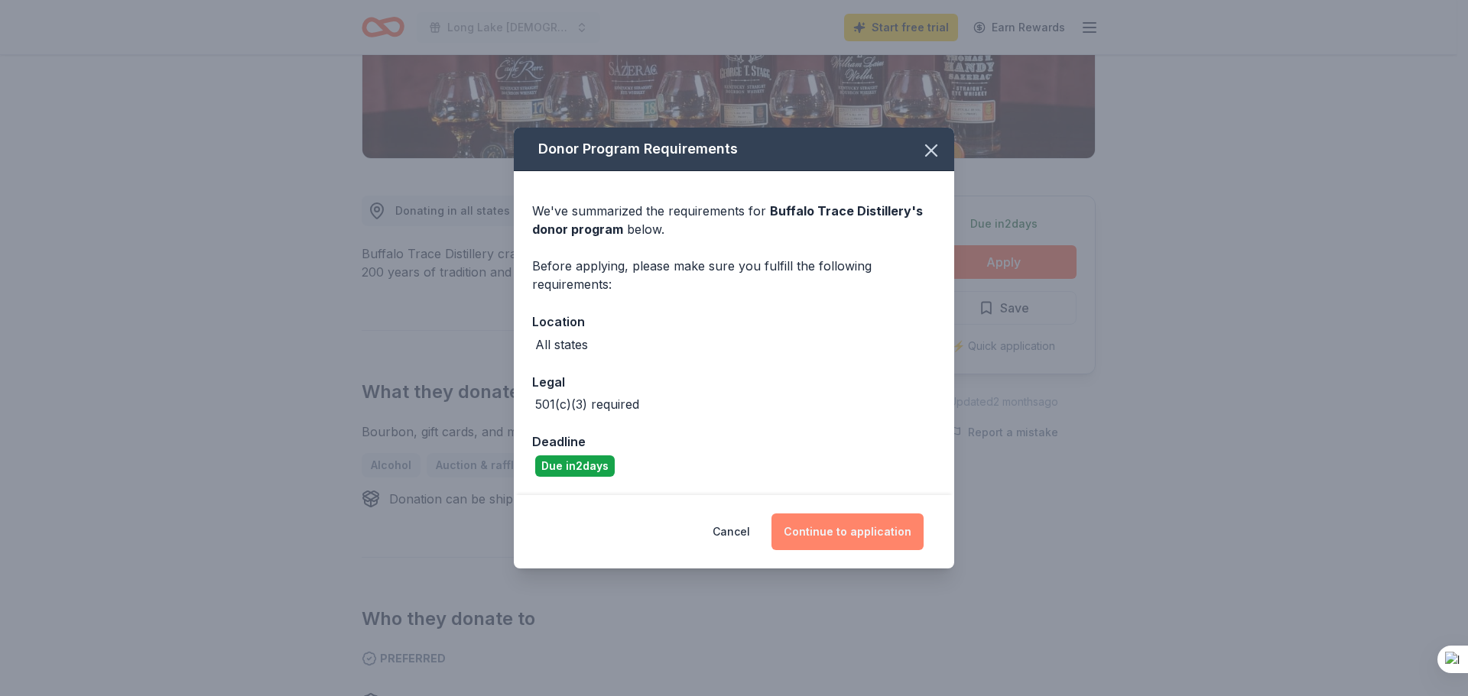
click at [846, 535] on button "Continue to application" at bounding box center [847, 532] width 152 height 37
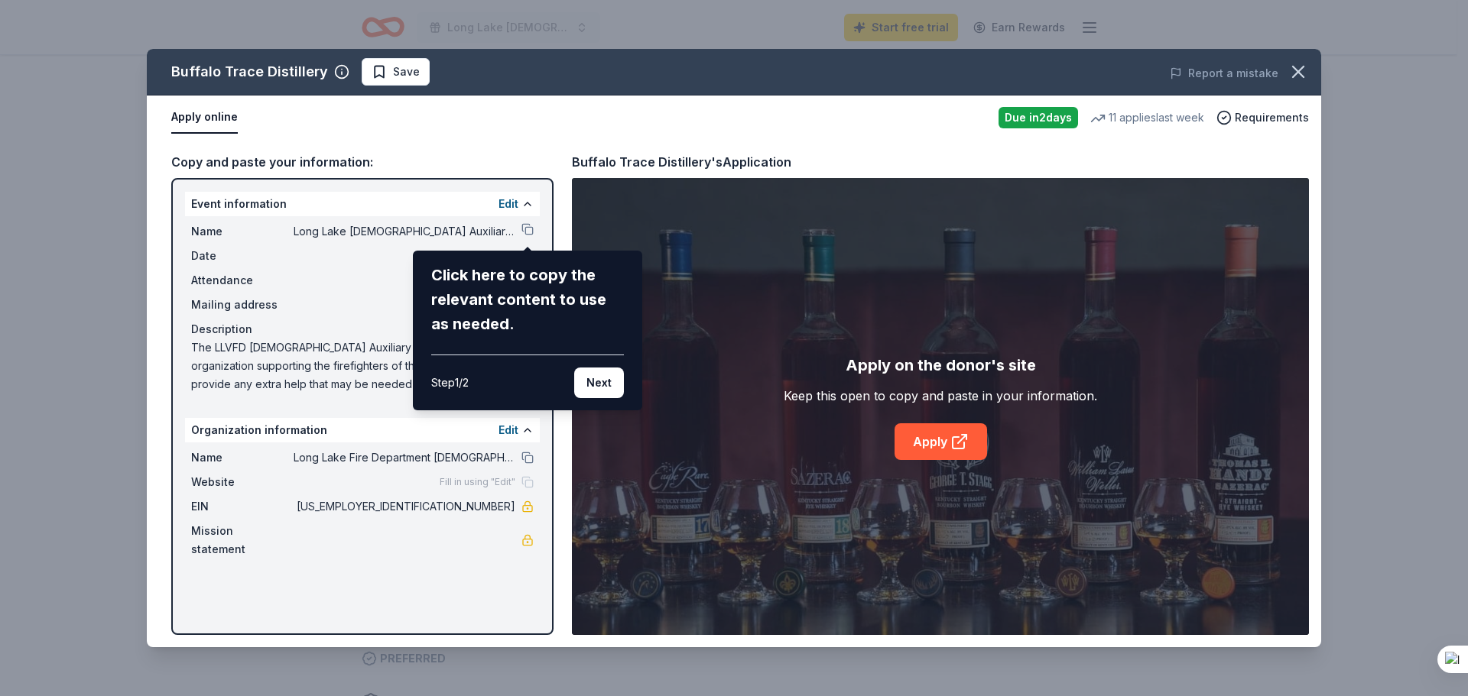
click at [528, 232] on div "Buffalo Trace Distillery Save Report a mistake Apply online Due [DATE] 11 appli…" at bounding box center [734, 348] width 1174 height 599
click at [597, 387] on button "Next" at bounding box center [599, 383] width 50 height 31
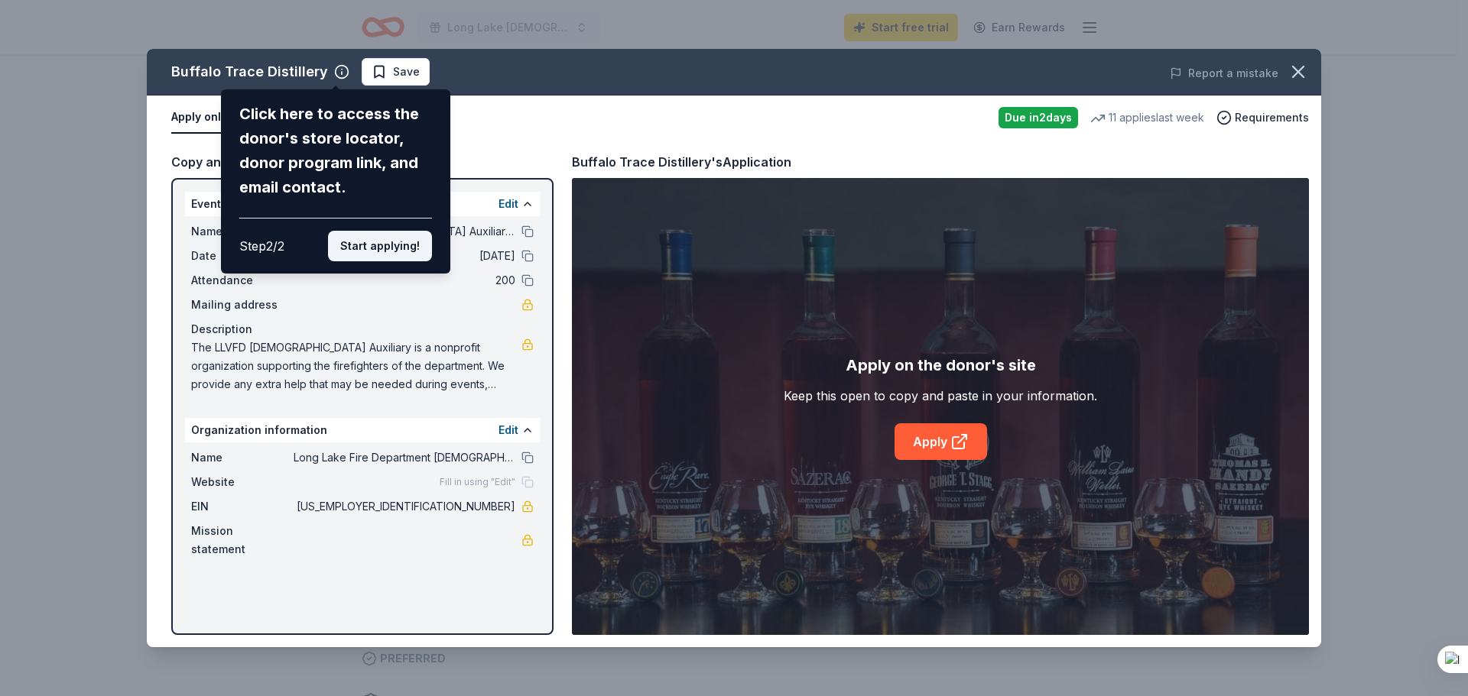
click at [388, 246] on button "Start applying!" at bounding box center [380, 246] width 104 height 31
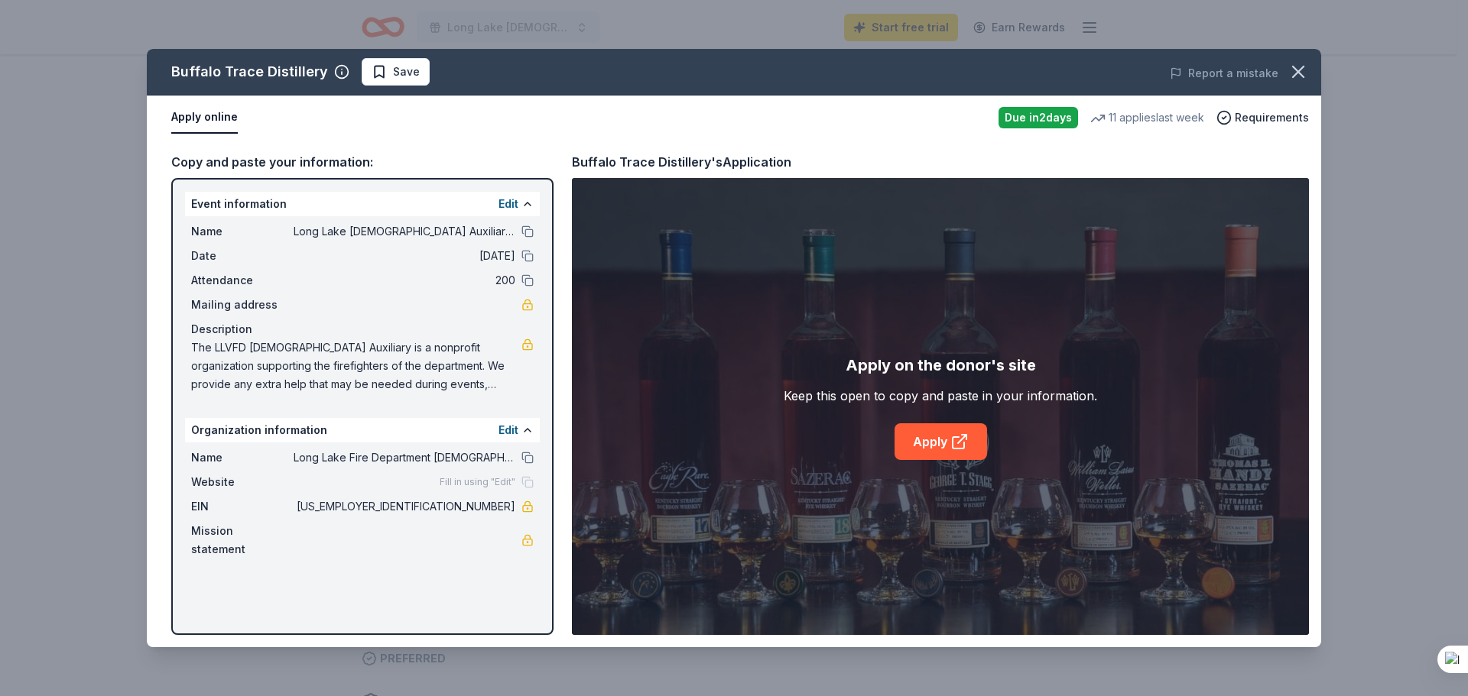
click at [527, 229] on div "Buffalo Trace Distillery Save Report a mistake Apply online Due in 2 days 11 ap…" at bounding box center [734, 348] width 1174 height 599
click at [529, 235] on button at bounding box center [527, 232] width 12 height 12
click at [335, 74] on icon "button" at bounding box center [341, 71] width 15 height 15
click at [524, 482] on div "Fill in using "Edit"" at bounding box center [487, 482] width 94 height 12
click at [511, 199] on button "Edit" at bounding box center [508, 204] width 20 height 18
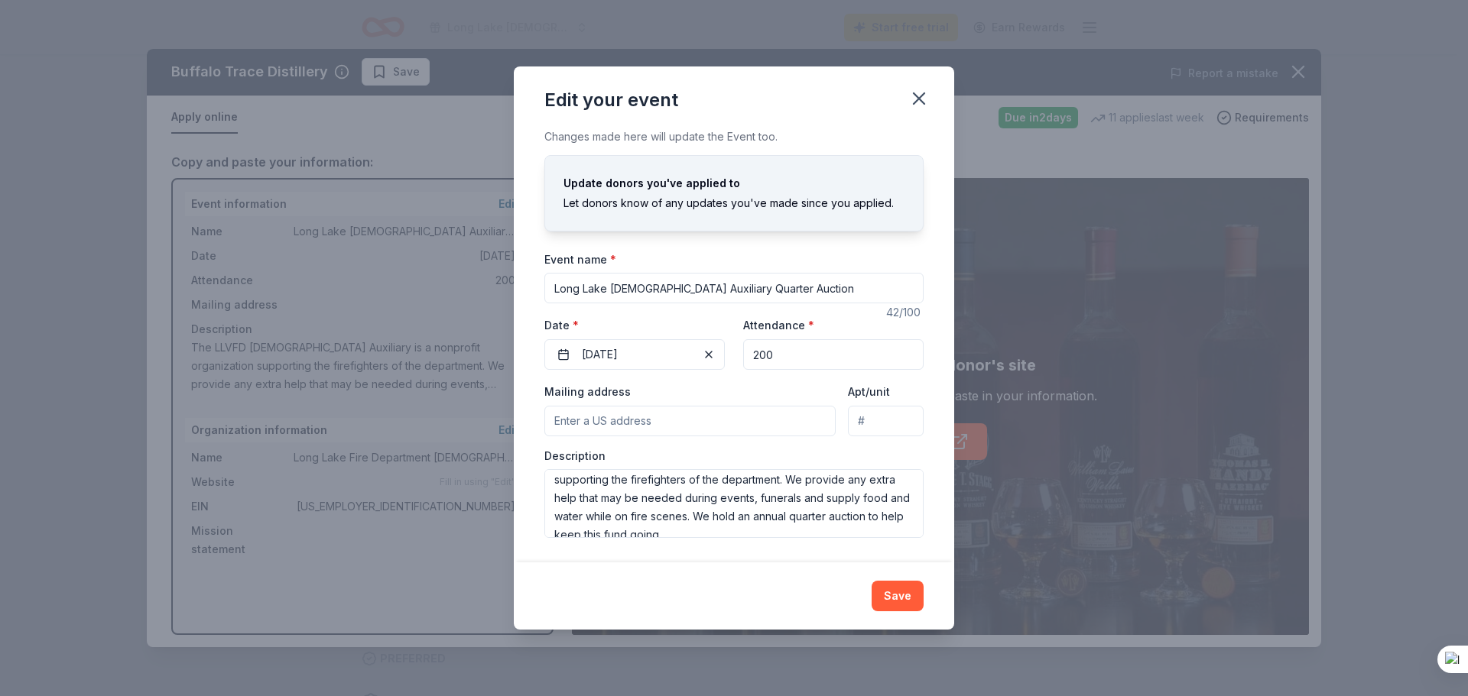
scroll to position [37, 0]
click at [775, 237] on div "Changes made here will update the Event too. Update donors you've applied to Le…" at bounding box center [734, 345] width 440 height 435
click at [813, 188] on div "Update donors you've applied to" at bounding box center [733, 183] width 341 height 18
click at [766, 147] on div "Changes made here will update the Event too. Update donors you've applied to Le…" at bounding box center [734, 345] width 440 height 435
click at [834, 153] on div "Changes made here will update the Event too. Update donors you've applied to Le…" at bounding box center [734, 345] width 440 height 435
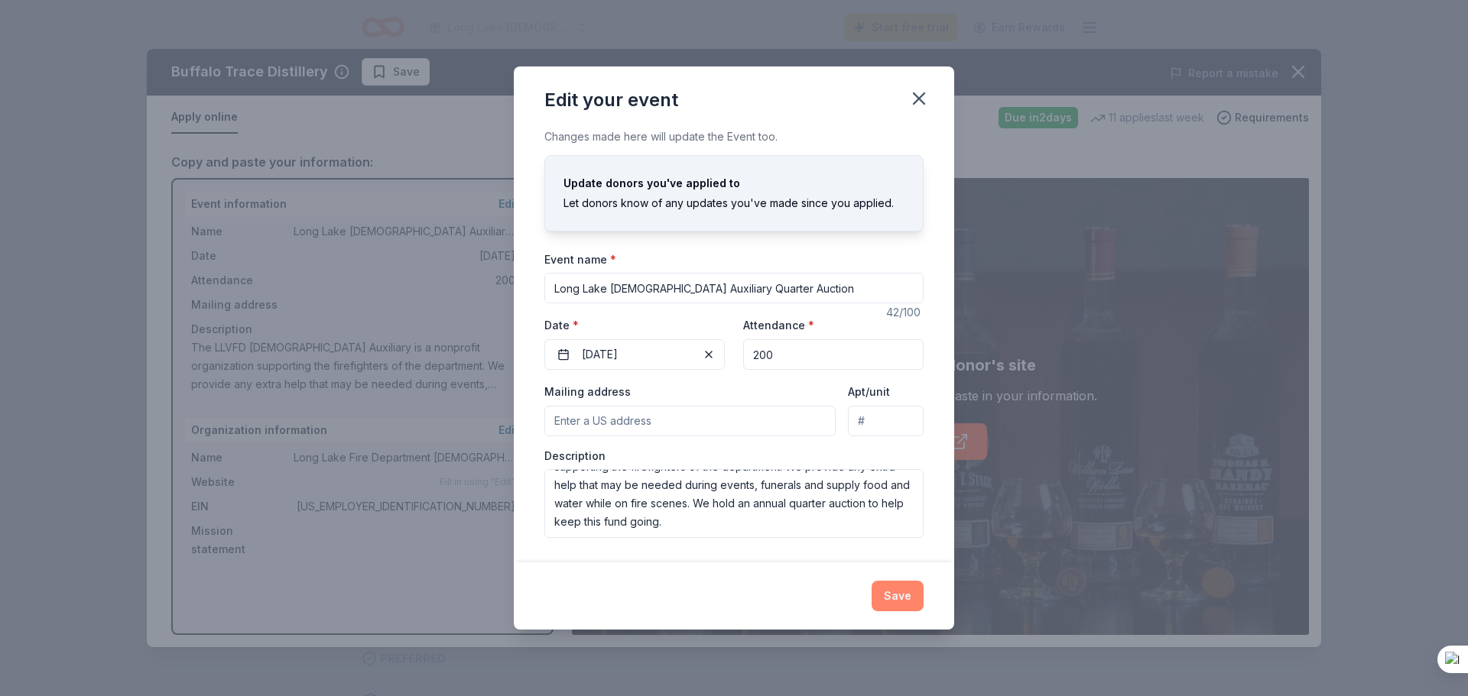
click at [893, 598] on button "Save" at bounding box center [897, 596] width 52 height 31
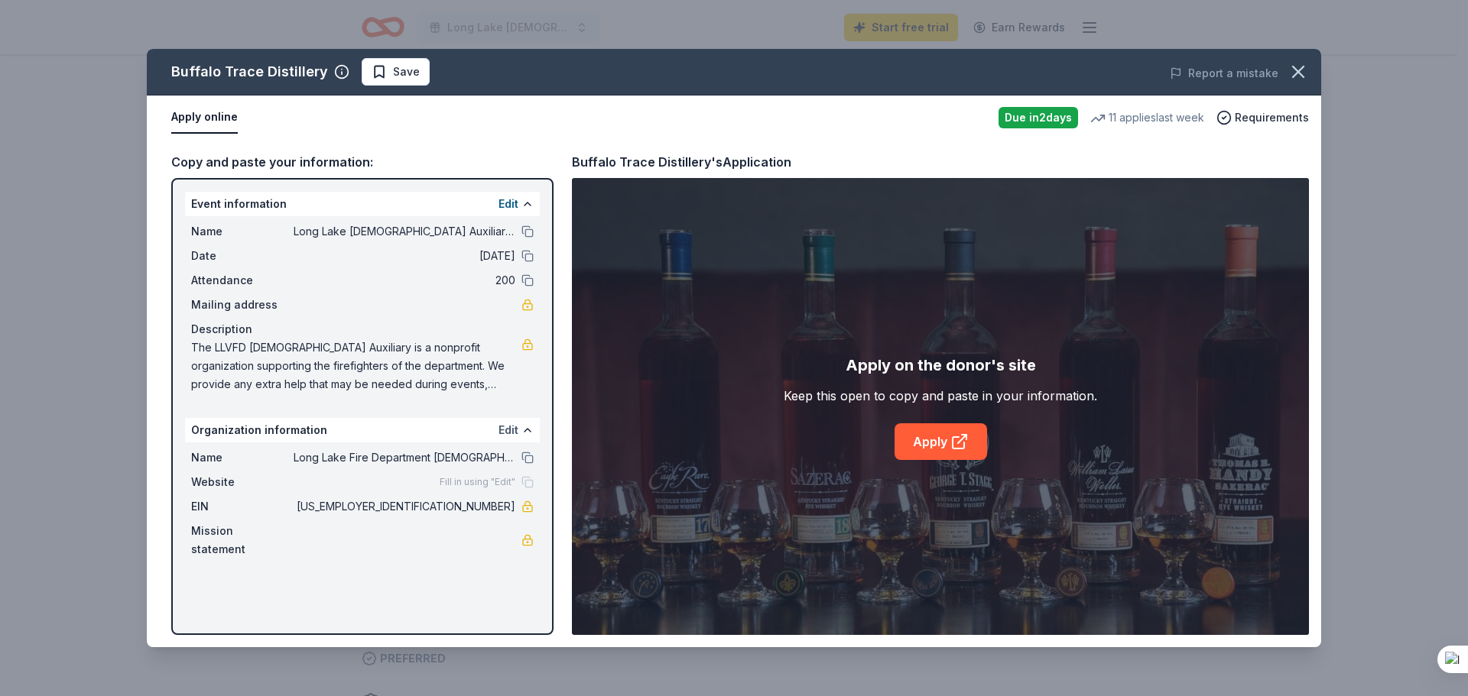
click at [510, 433] on button "Edit" at bounding box center [508, 430] width 20 height 18
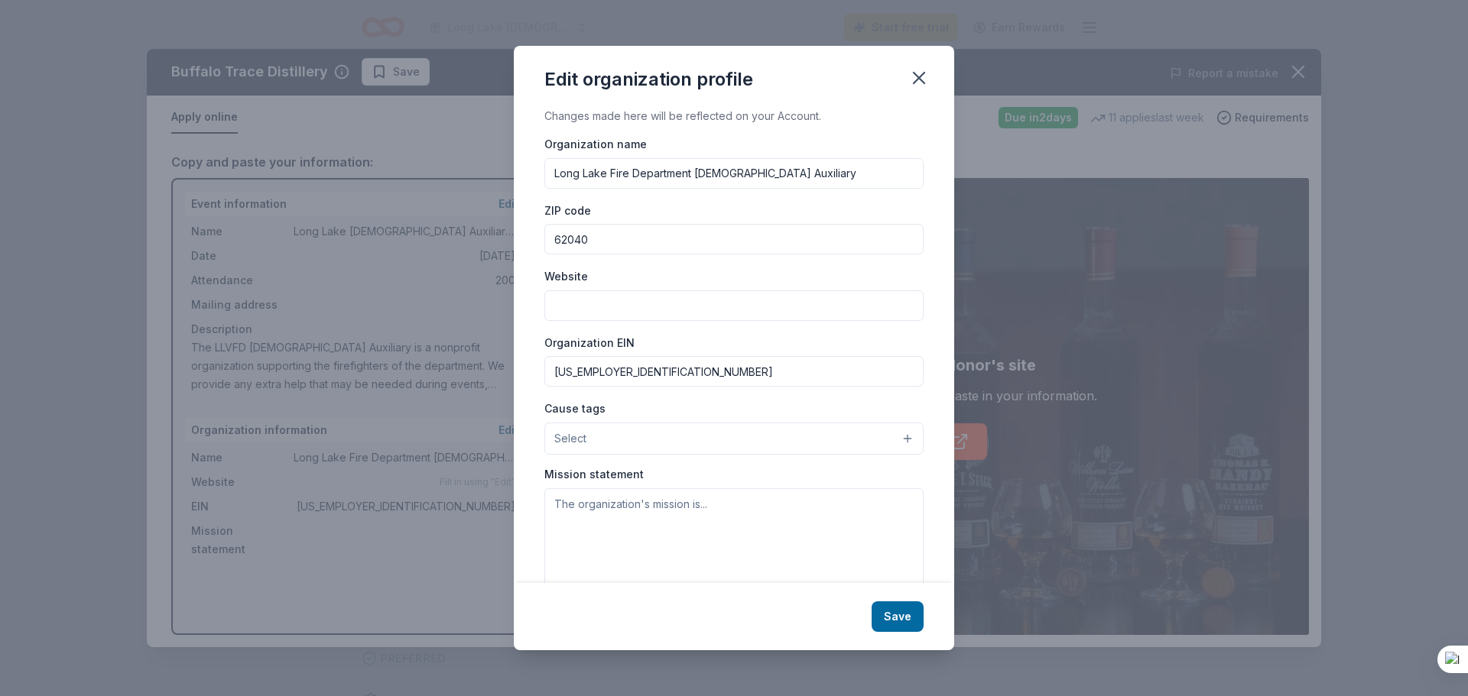
click at [595, 301] on input "Website" at bounding box center [733, 305] width 379 height 31
paste input "https://www.facebook.com/profile.php?id=100092144061797"
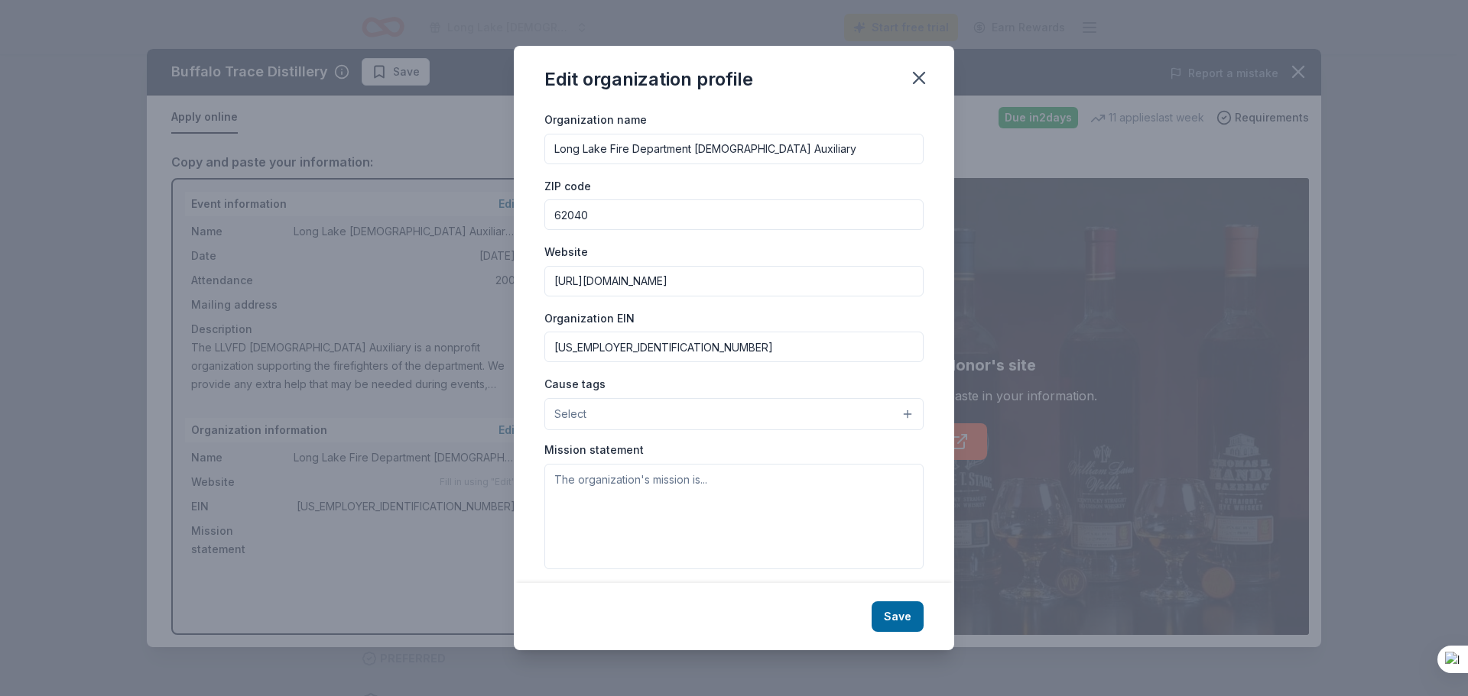
scroll to position [35, 0]
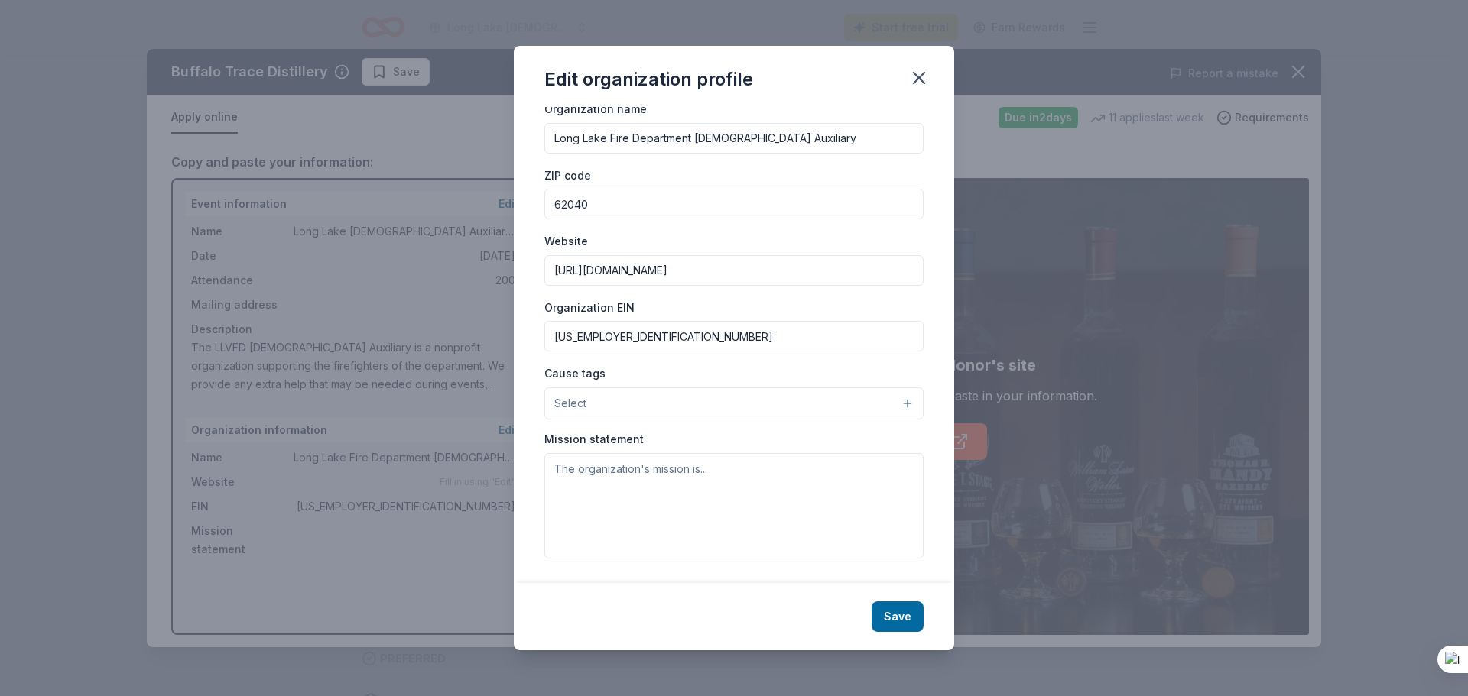
type input "https://www.facebook.com/profile.php?id=100092144061797"
click at [650, 483] on textarea at bounding box center [733, 505] width 379 height 105
paste textarea "The LLVFD Ladies Auxiliary is a nonprofit organization supporting the firefight…"
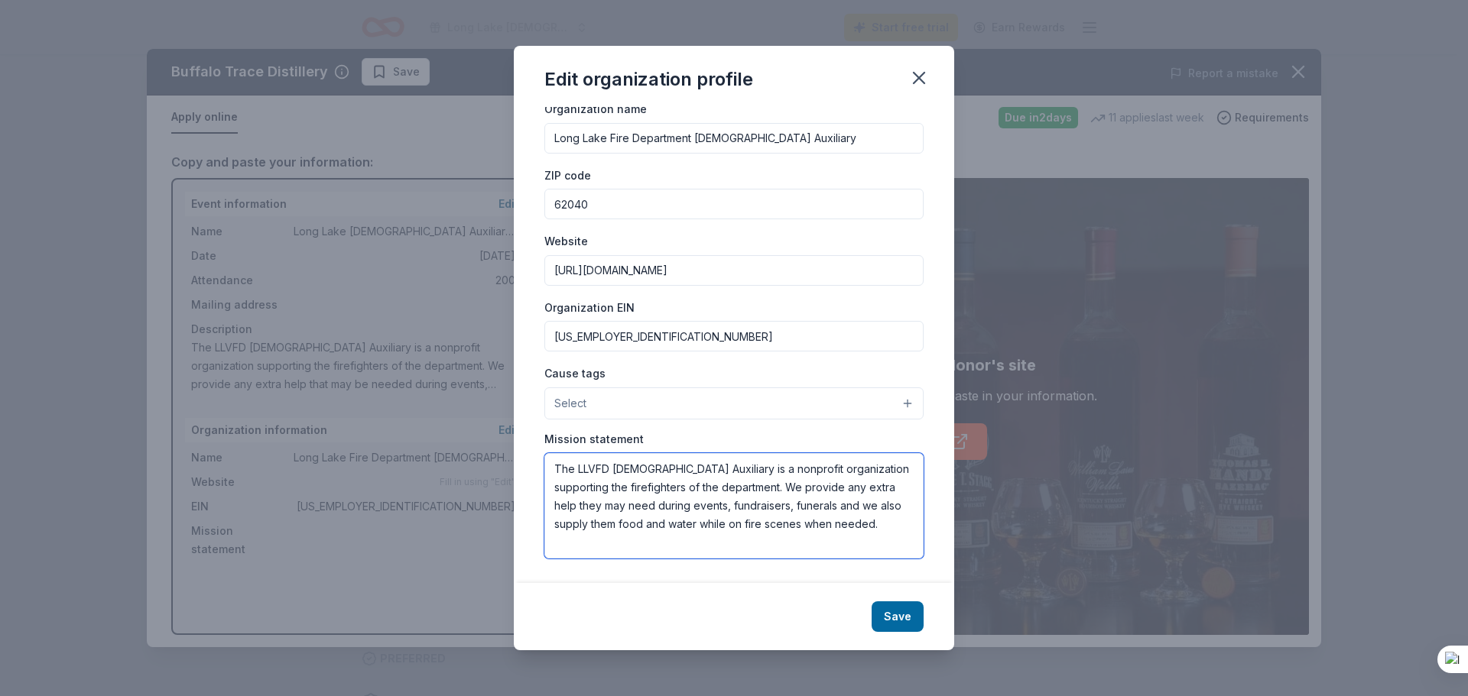
type textarea "The LLVFD Ladies Auxiliary is a nonprofit organization supporting the firefight…"
click at [696, 404] on button "Select" at bounding box center [733, 404] width 379 height 32
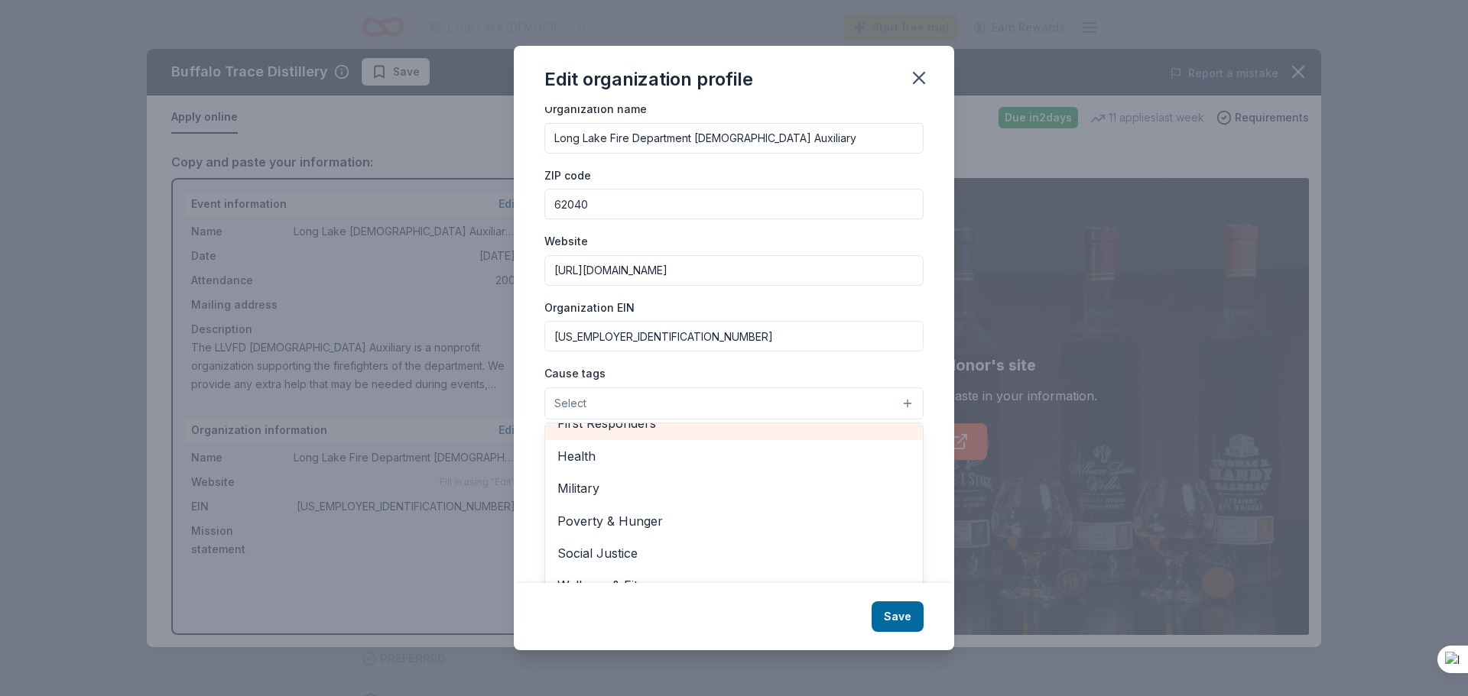
click at [728, 434] on div "First Responders" at bounding box center [734, 423] width 378 height 32
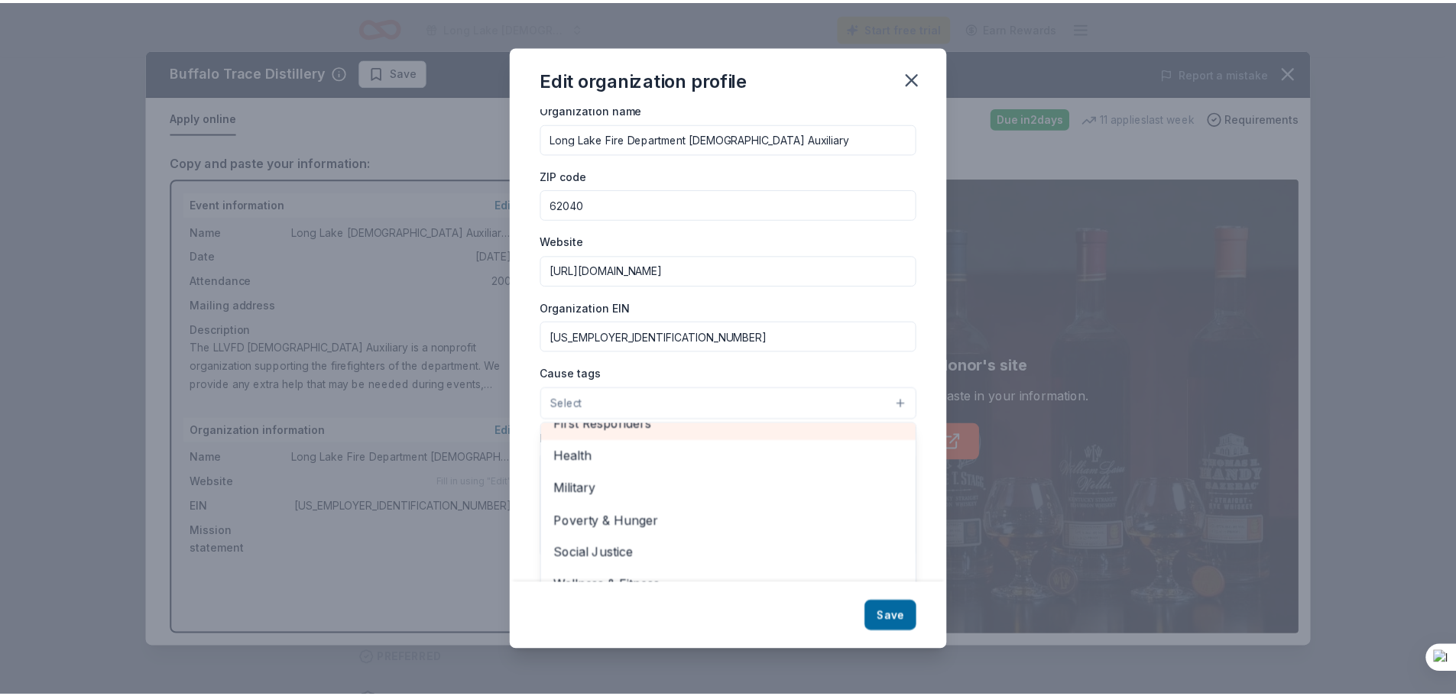
scroll to position [180, 0]
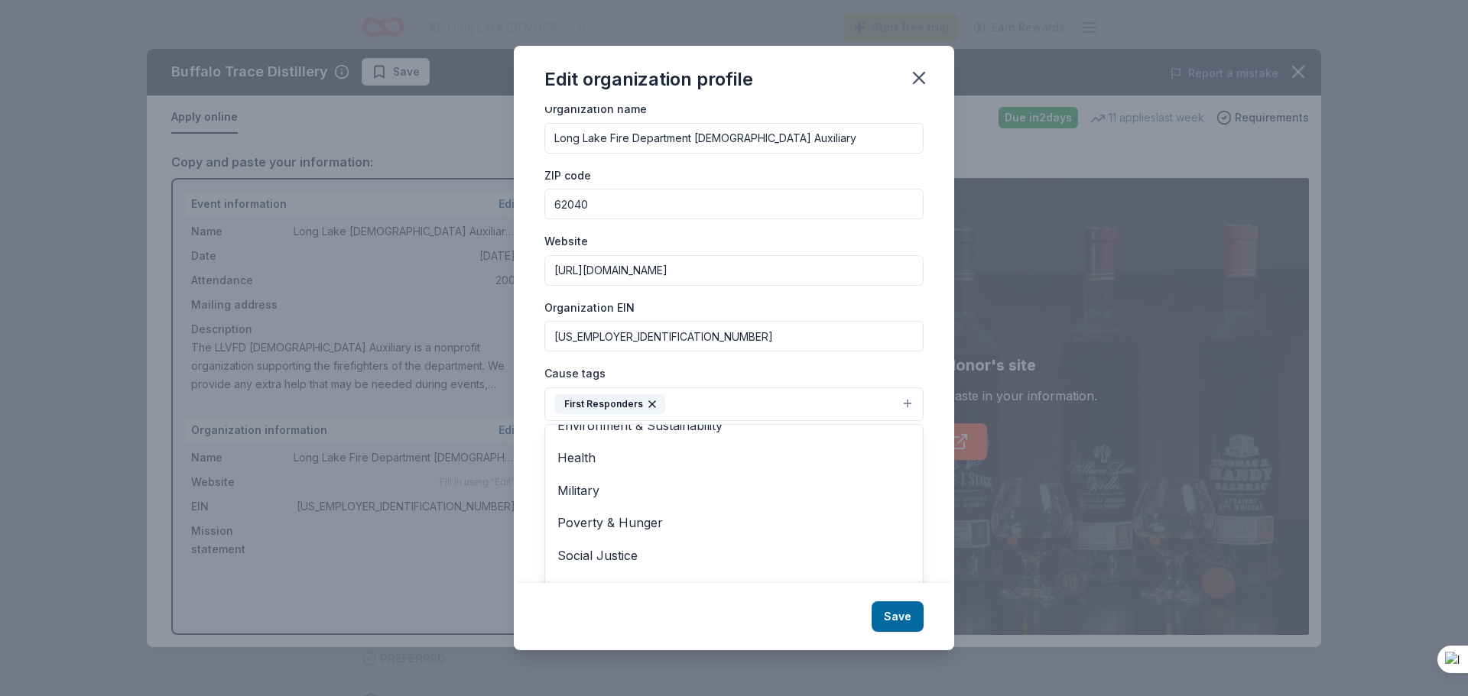
click at [897, 616] on div "Edit organization profile Changes made here will be reflected on your Account. …" at bounding box center [734, 348] width 440 height 605
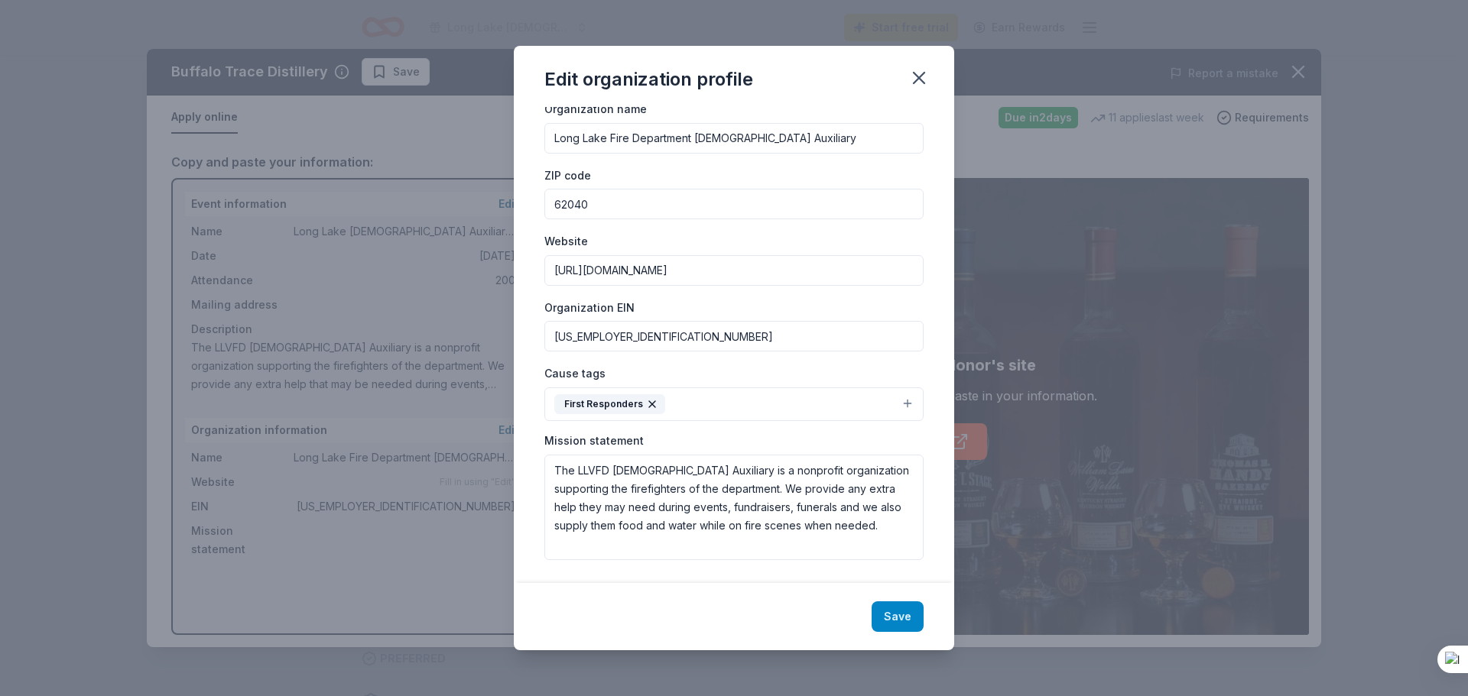
click at [901, 611] on button "Save" at bounding box center [897, 617] width 52 height 31
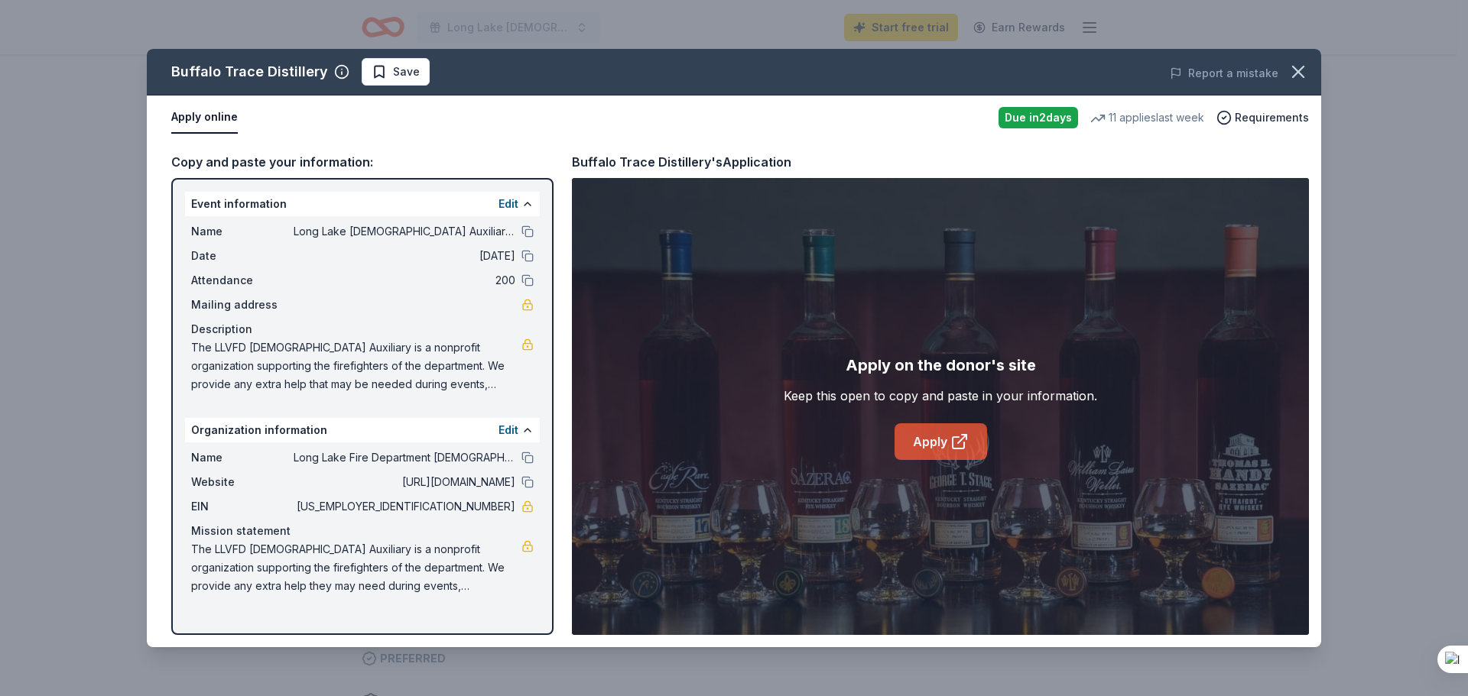
click at [955, 440] on icon at bounding box center [959, 442] width 18 height 18
click at [1300, 73] on icon "button" at bounding box center [1298, 72] width 11 height 11
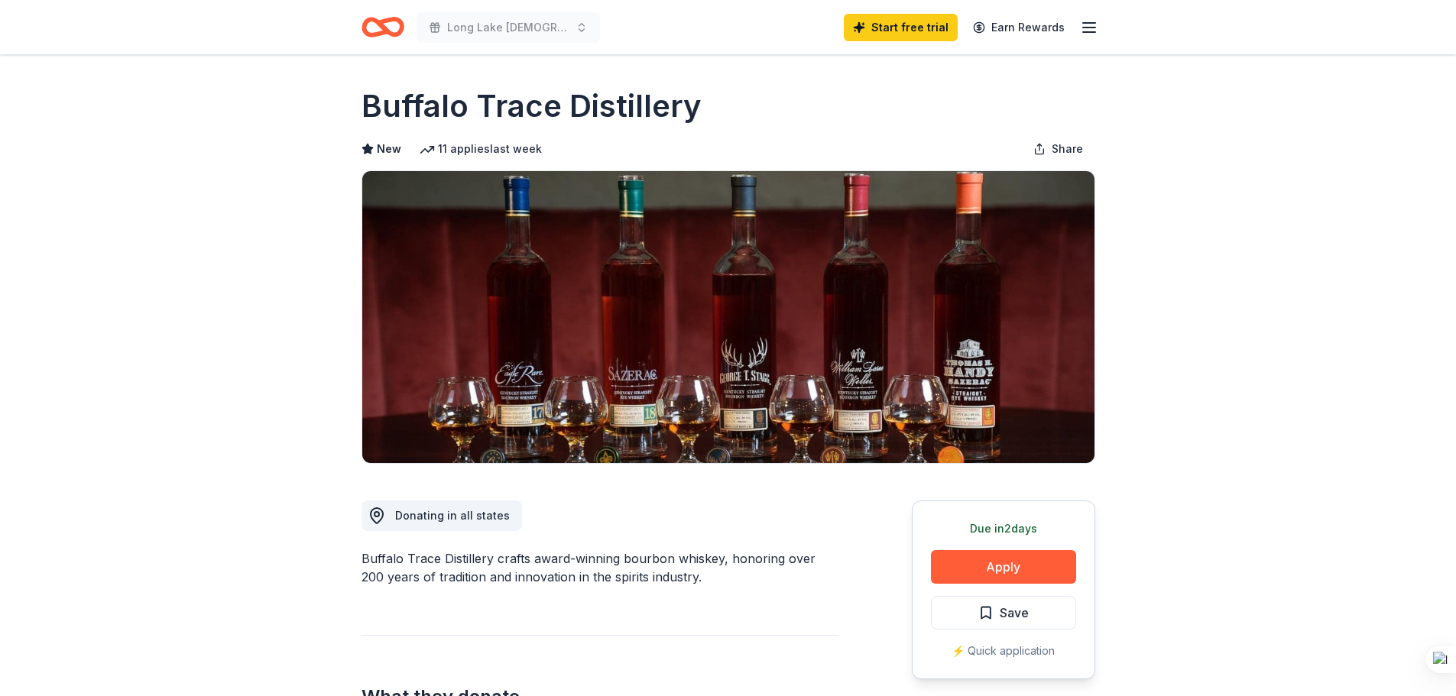
scroll to position [0, 0]
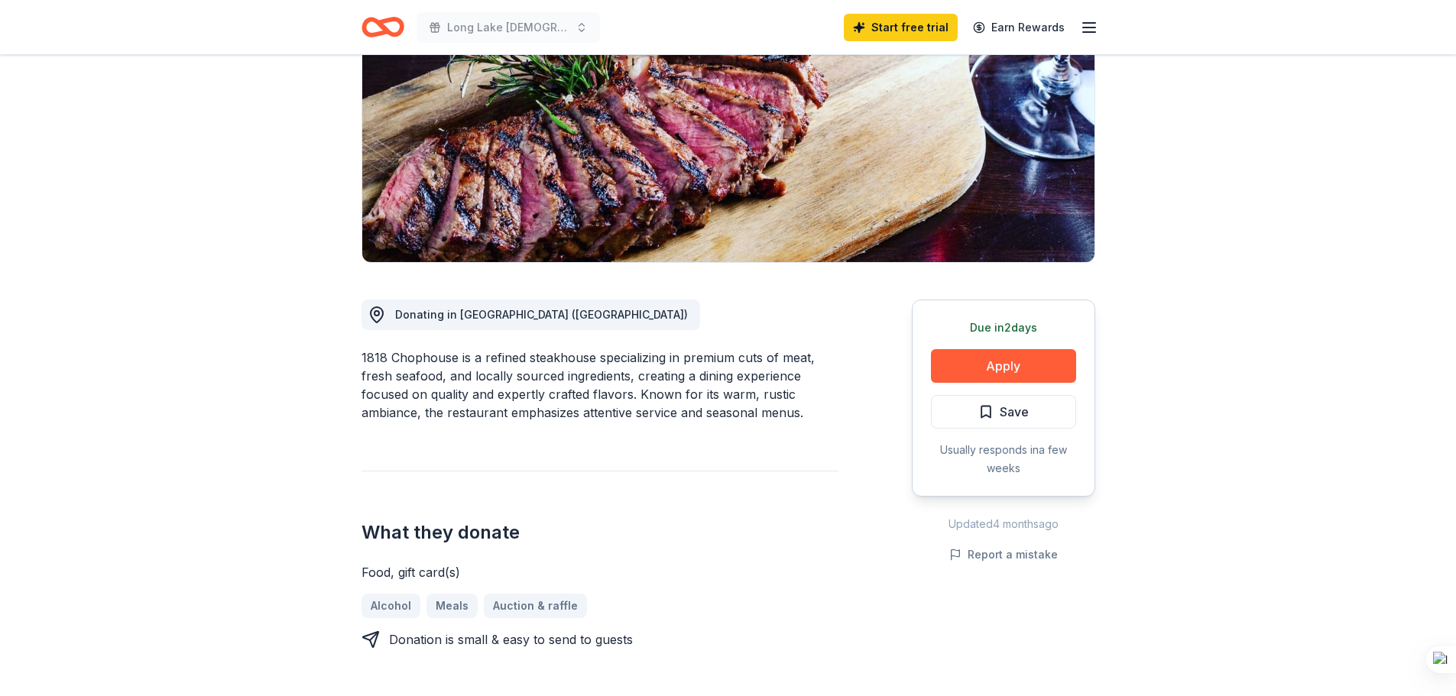
scroll to position [153, 0]
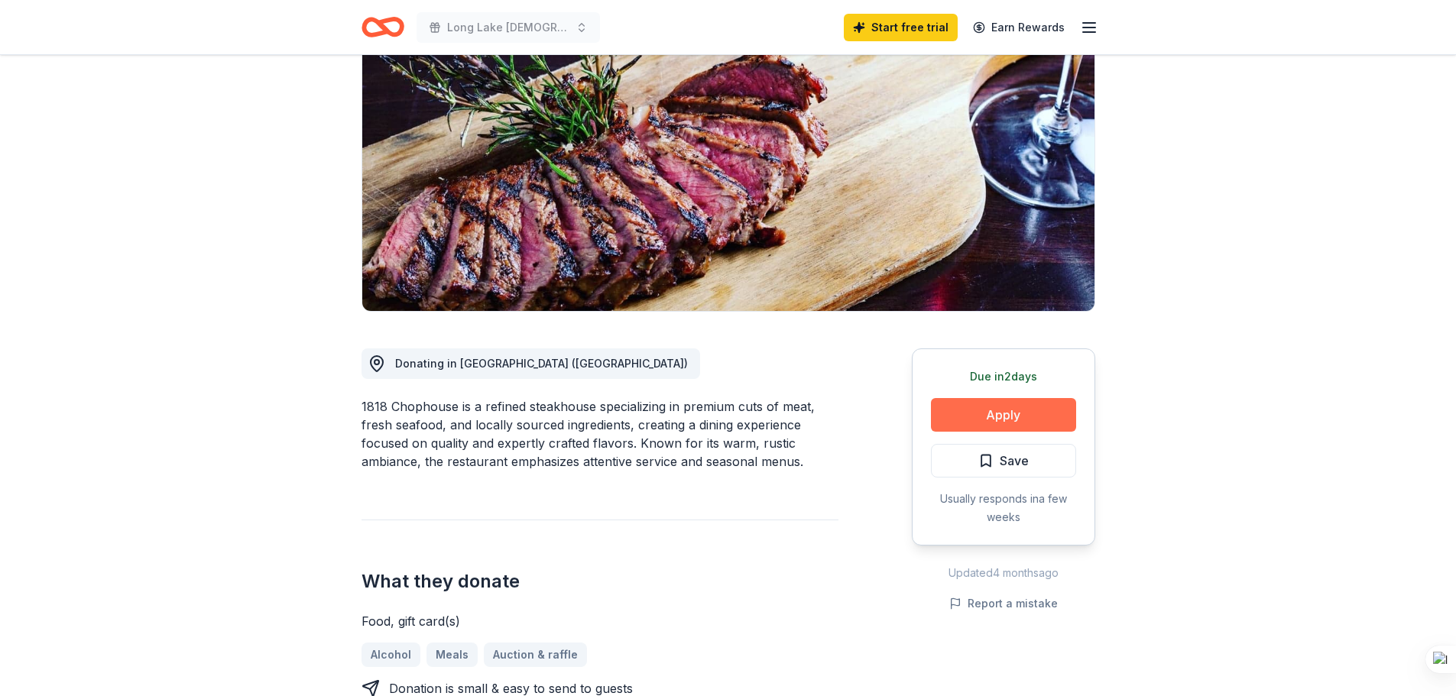
click at [1016, 416] on button "Apply" at bounding box center [1003, 415] width 145 height 34
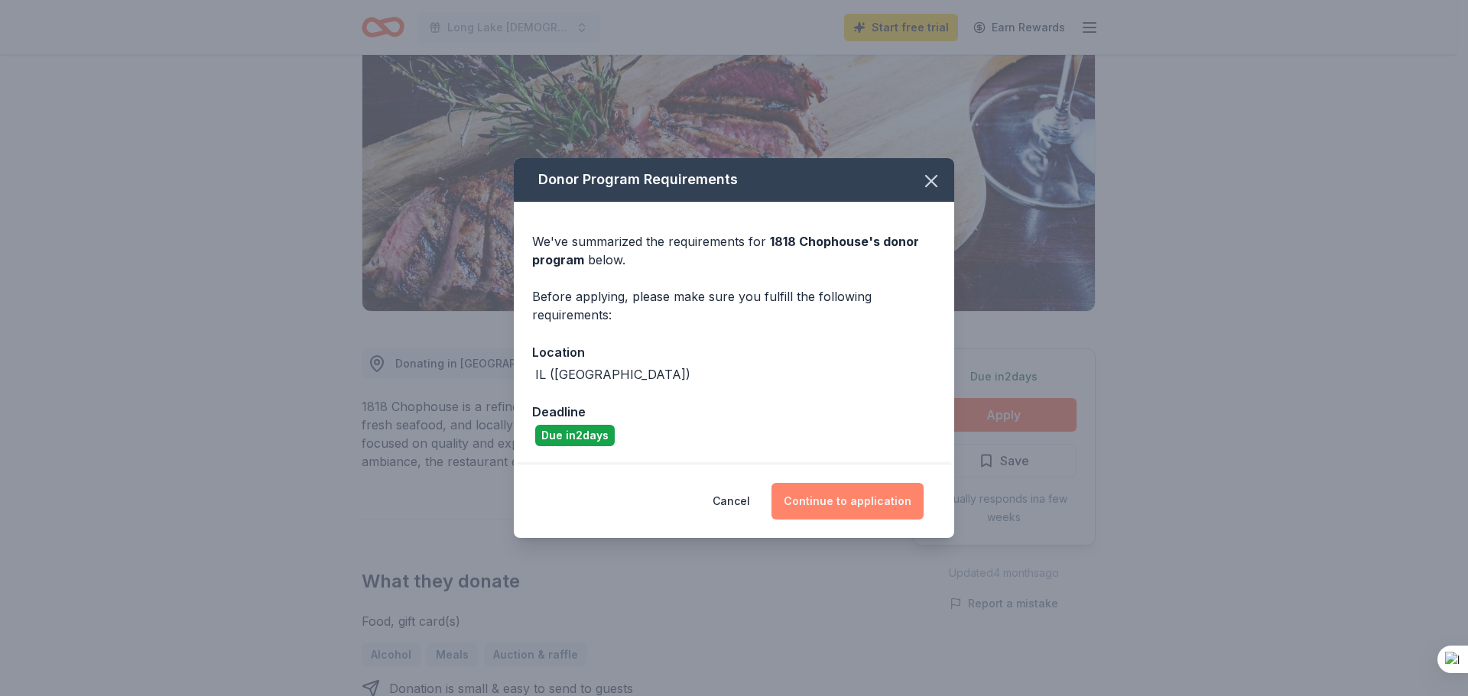
click at [842, 498] on button "Continue to application" at bounding box center [847, 501] width 152 height 37
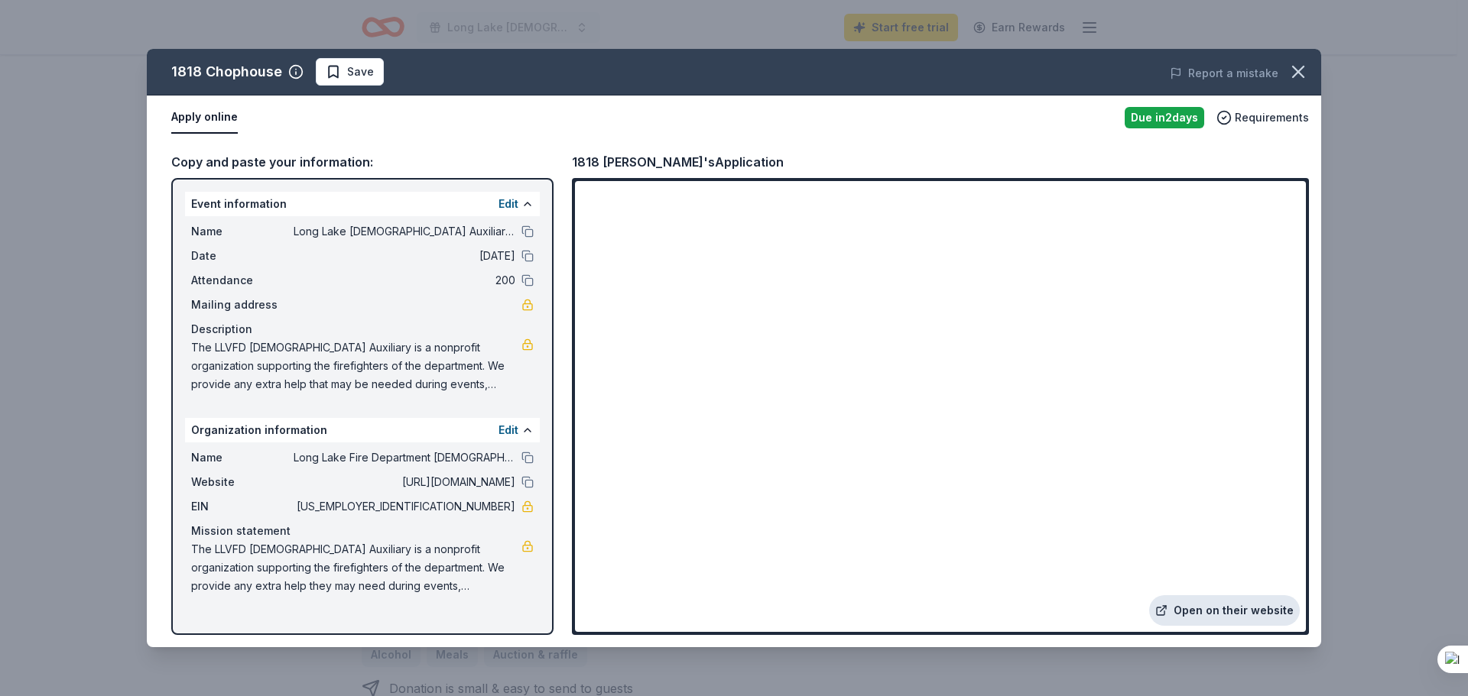
click at [1208, 609] on link "Open on their website" at bounding box center [1224, 611] width 151 height 31
click at [1303, 63] on icon "button" at bounding box center [1297, 71] width 21 height 21
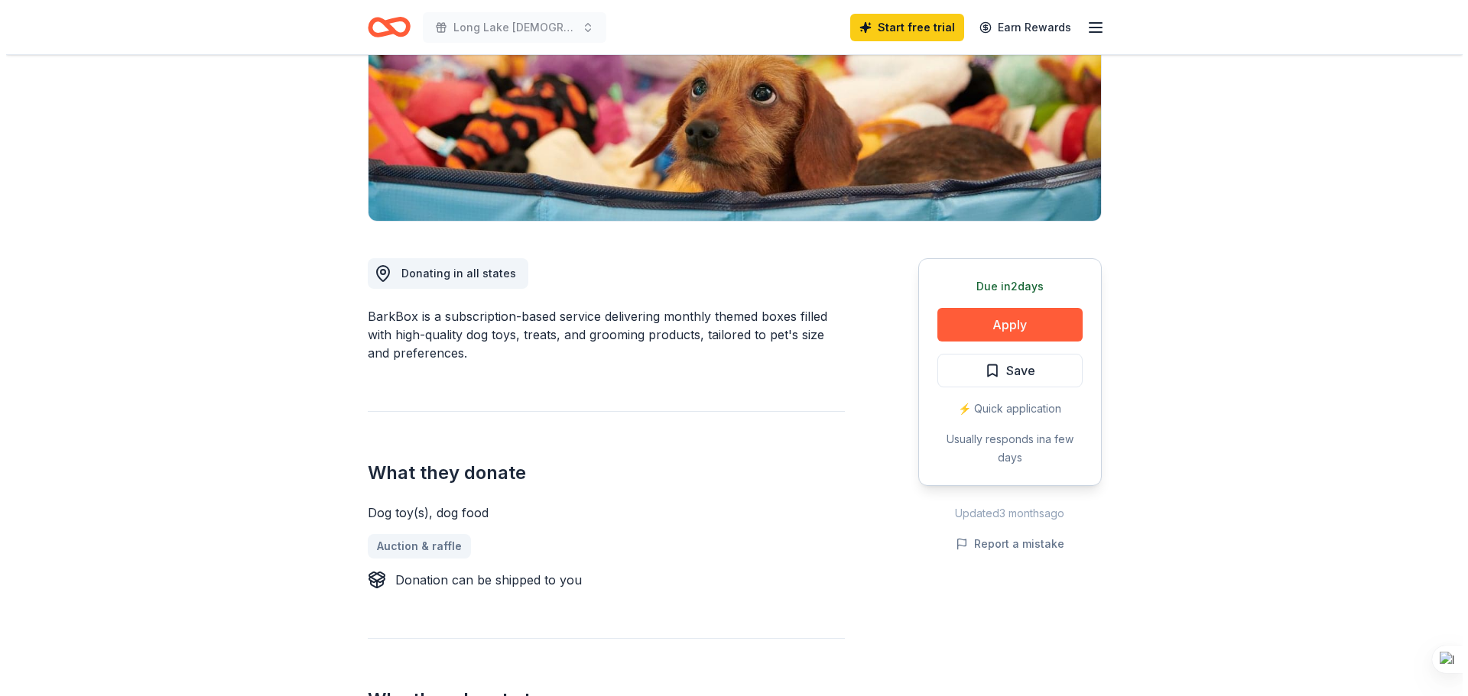
scroll to position [306, 0]
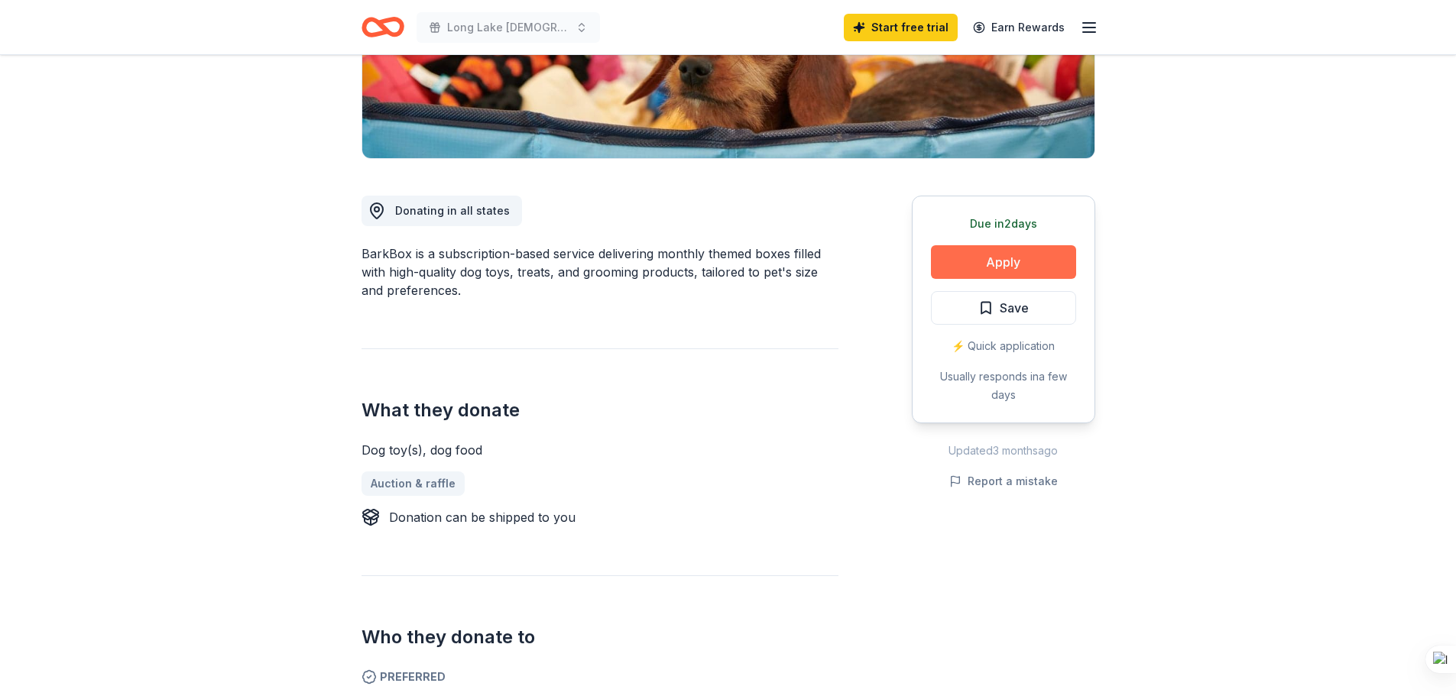
click at [1002, 264] on button "Apply" at bounding box center [1003, 262] width 145 height 34
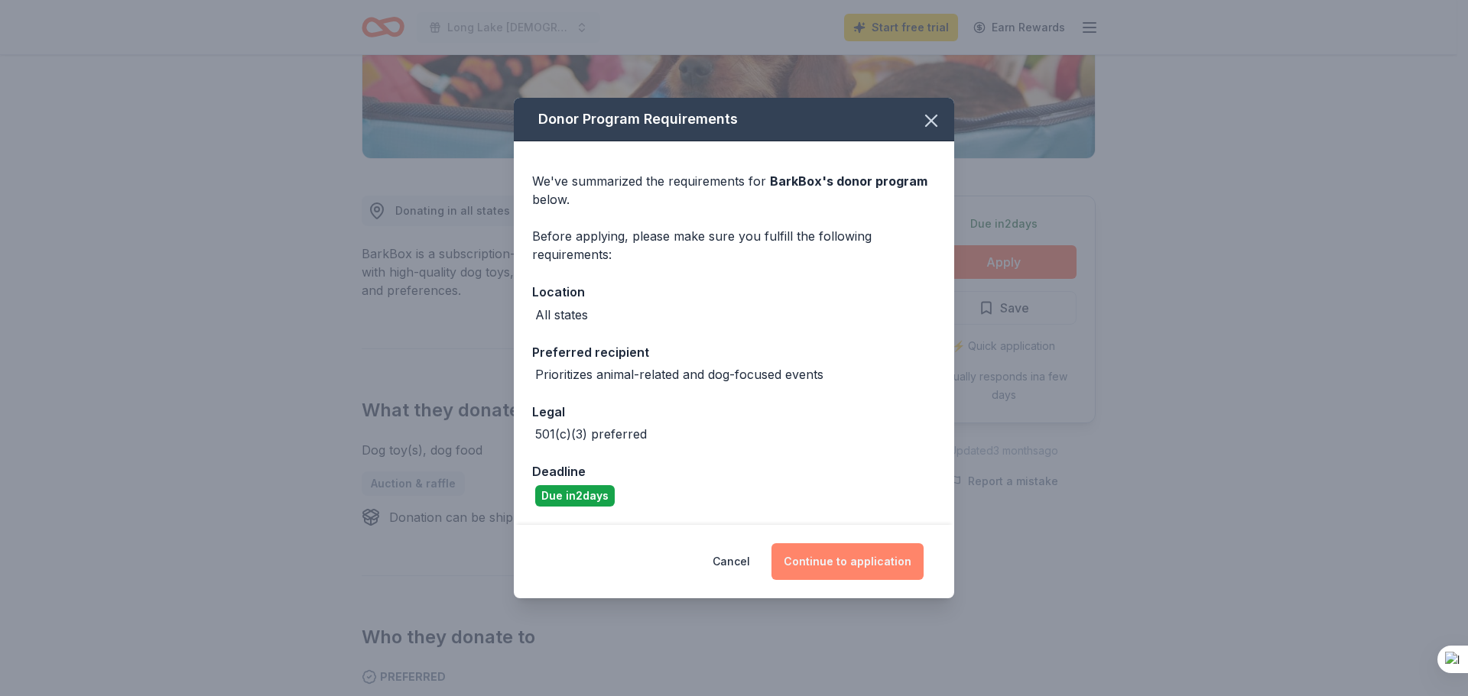
click at [846, 563] on button "Continue to application" at bounding box center [847, 562] width 152 height 37
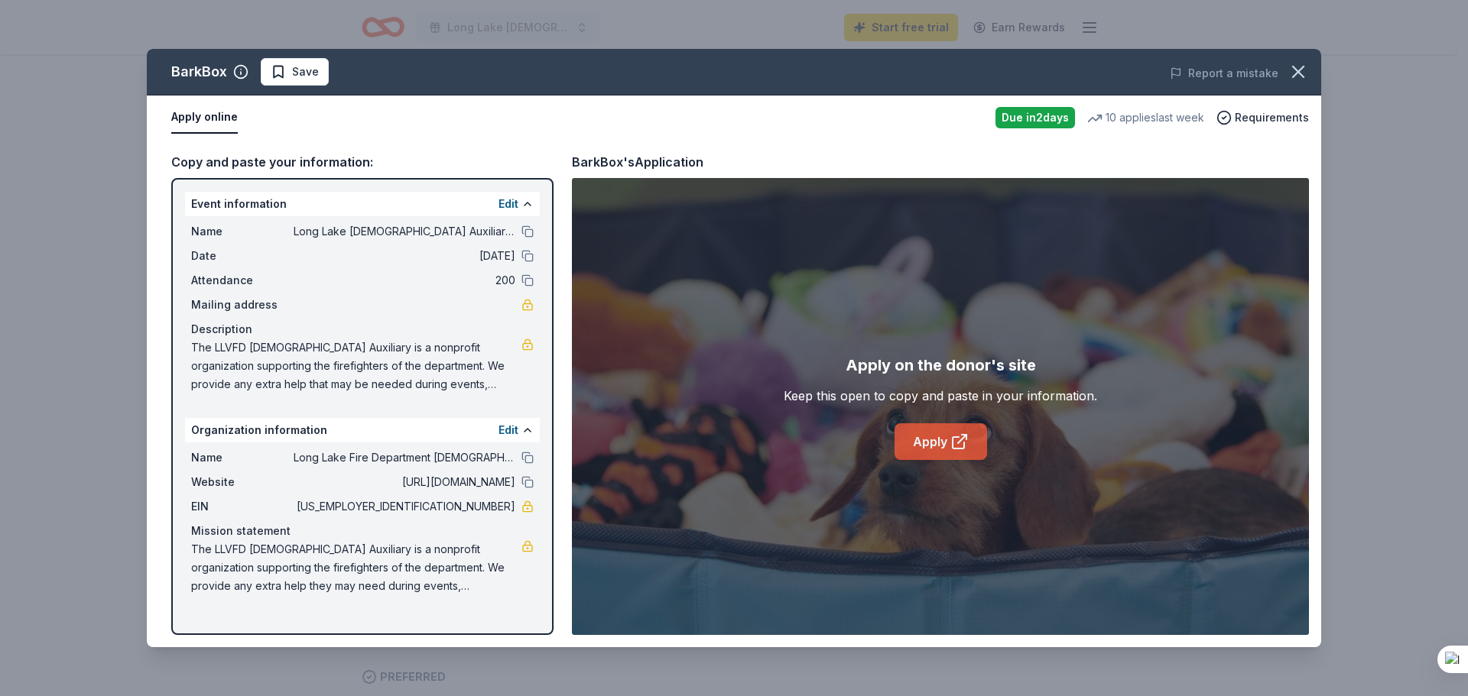
click at [954, 445] on icon at bounding box center [959, 442] width 18 height 18
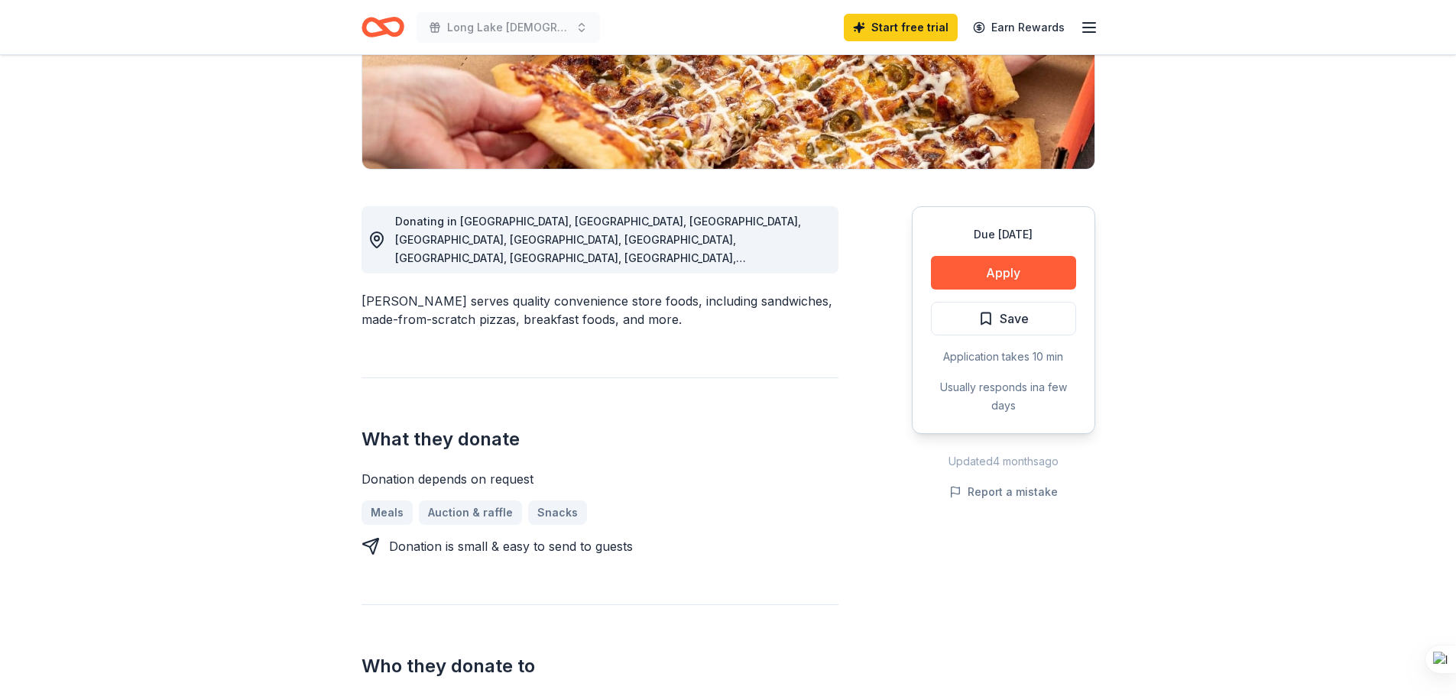
scroll to position [306, 0]
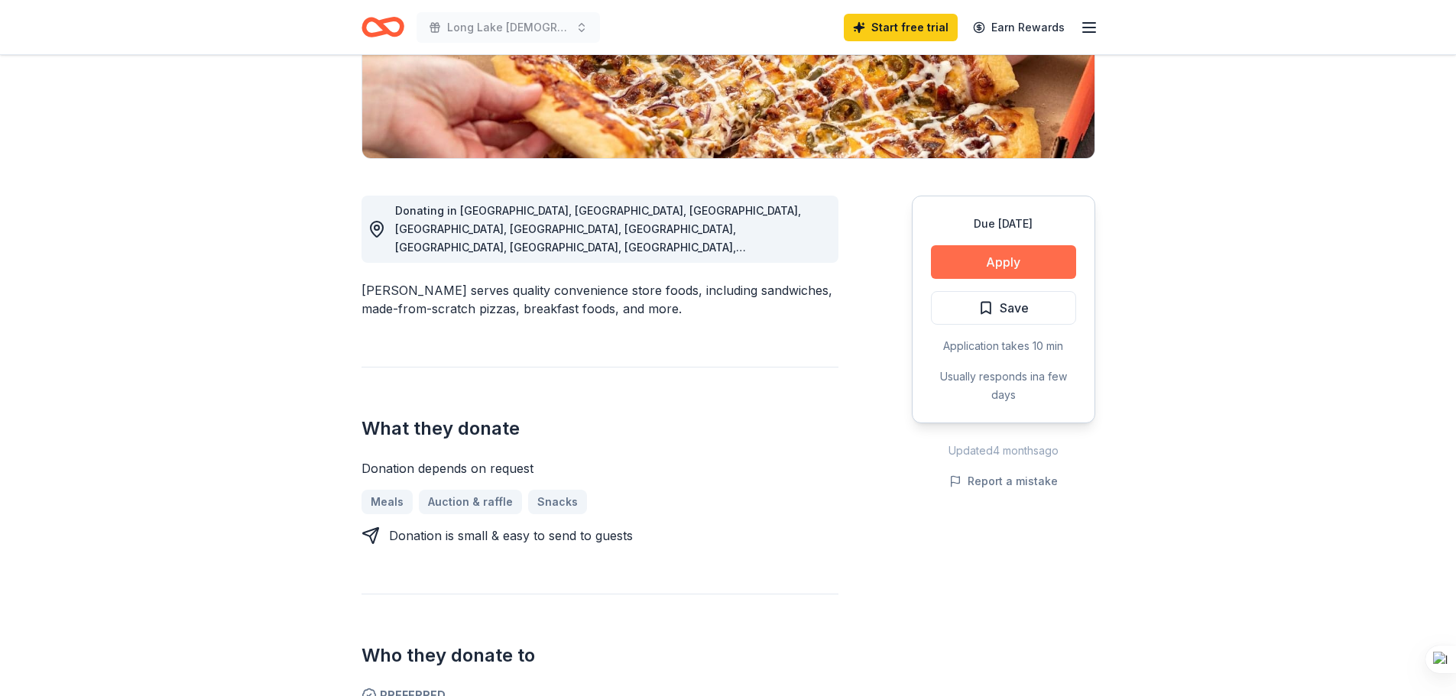
click at [1035, 265] on button "Apply" at bounding box center [1003, 262] width 145 height 34
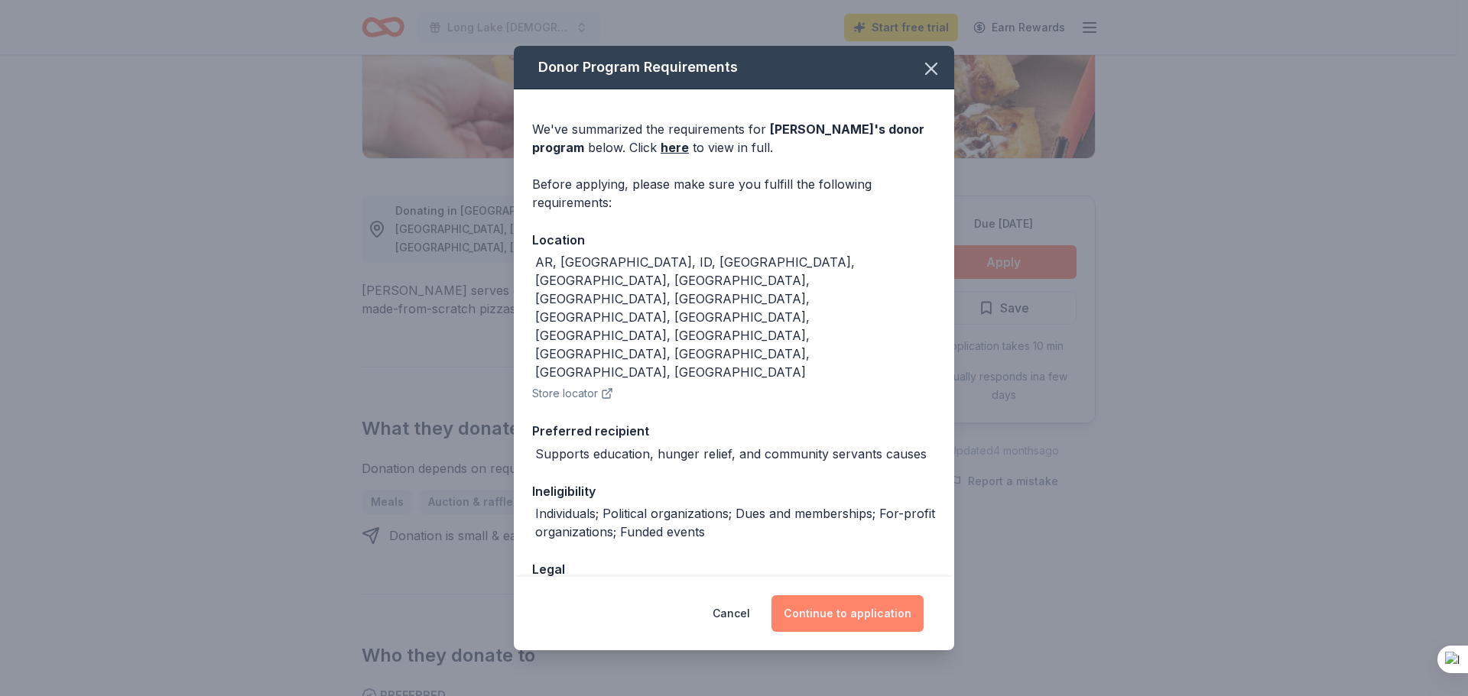
click at [859, 607] on button "Continue to application" at bounding box center [847, 614] width 152 height 37
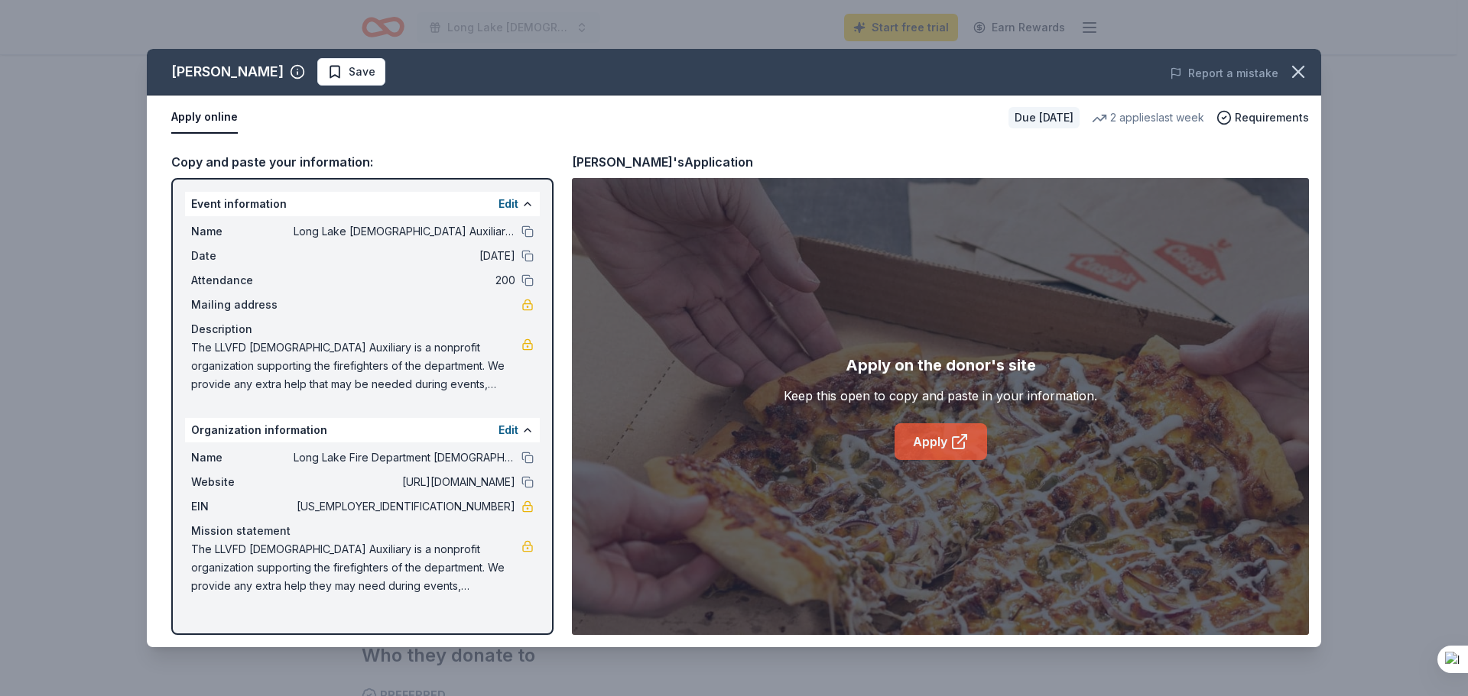
click at [951, 440] on icon at bounding box center [959, 442] width 18 height 18
click at [1300, 70] on icon "button" at bounding box center [1298, 72] width 11 height 11
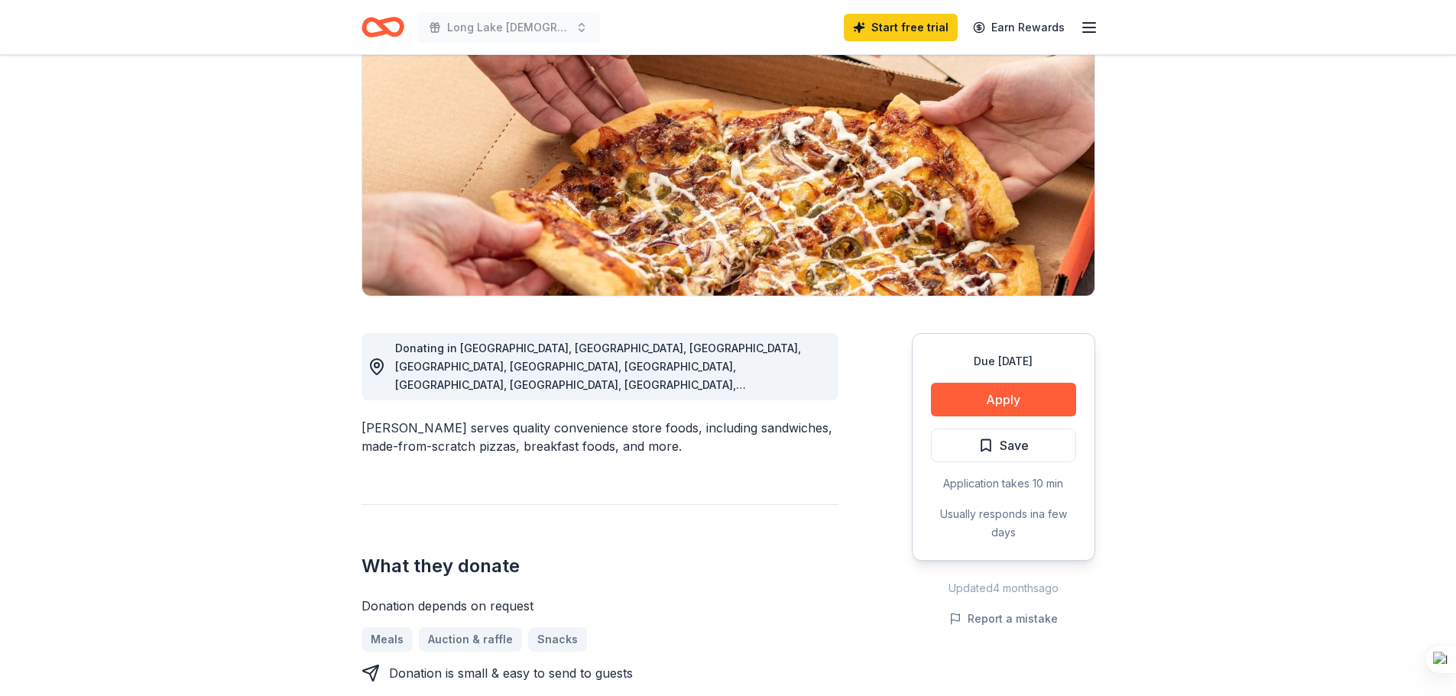
scroll to position [0, 0]
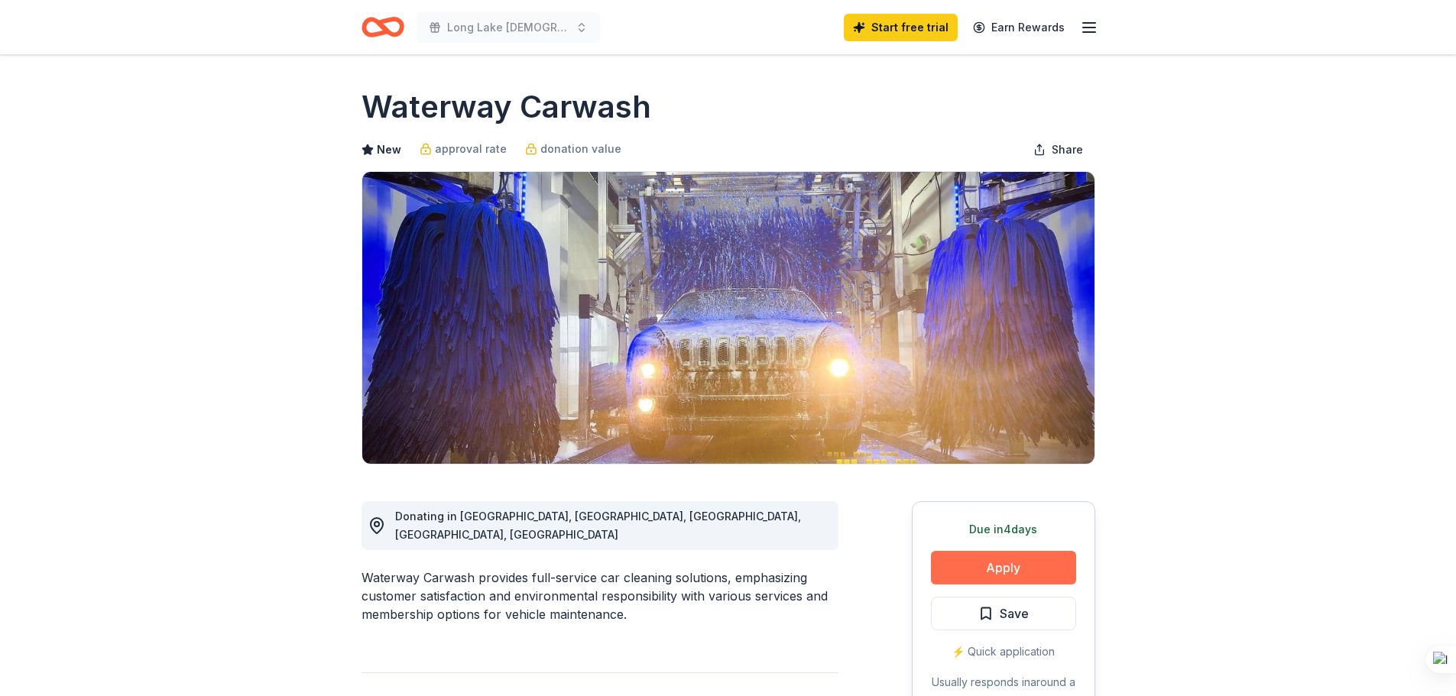
scroll to position [153, 0]
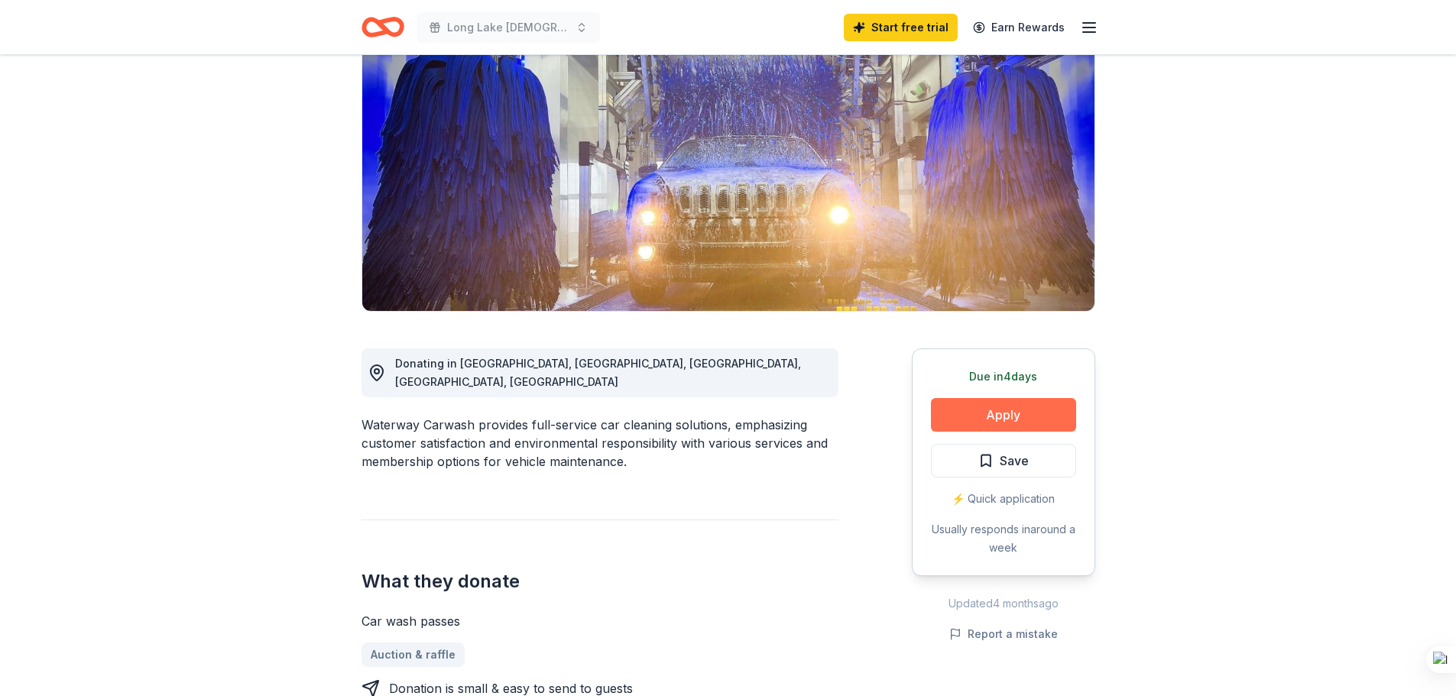
click at [1012, 422] on button "Apply" at bounding box center [1003, 415] width 145 height 34
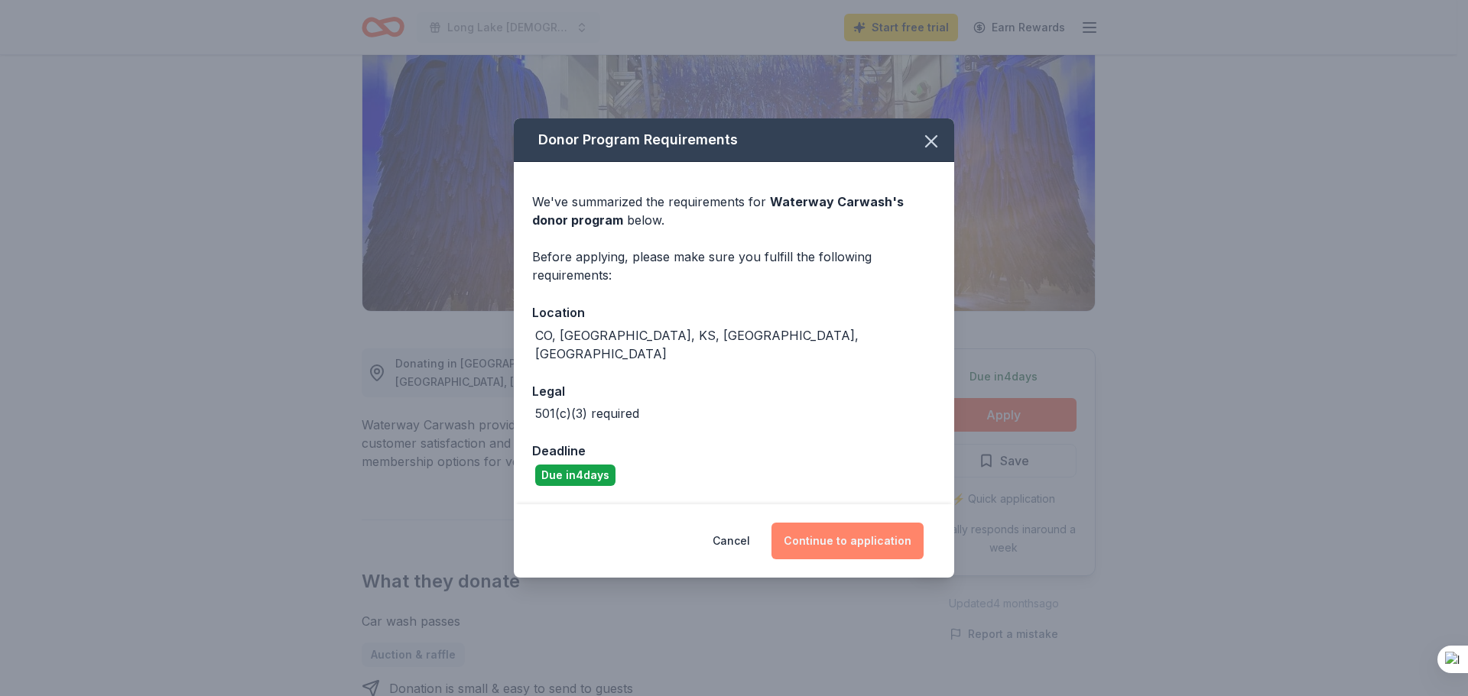
click at [849, 540] on button "Continue to application" at bounding box center [847, 541] width 152 height 37
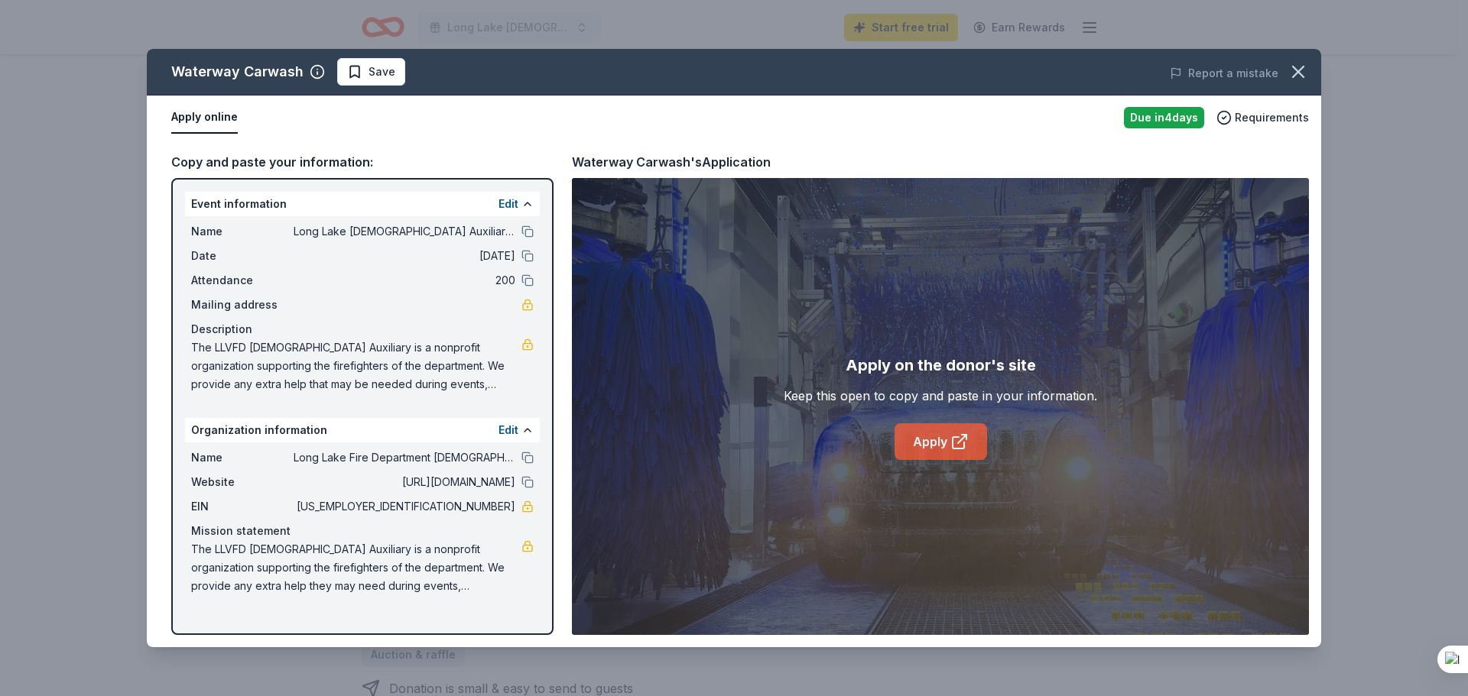
click at [944, 446] on link "Apply" at bounding box center [940, 442] width 93 height 37
click at [1304, 73] on icon "button" at bounding box center [1297, 71] width 21 height 21
